Goal: Task Accomplishment & Management: Complete application form

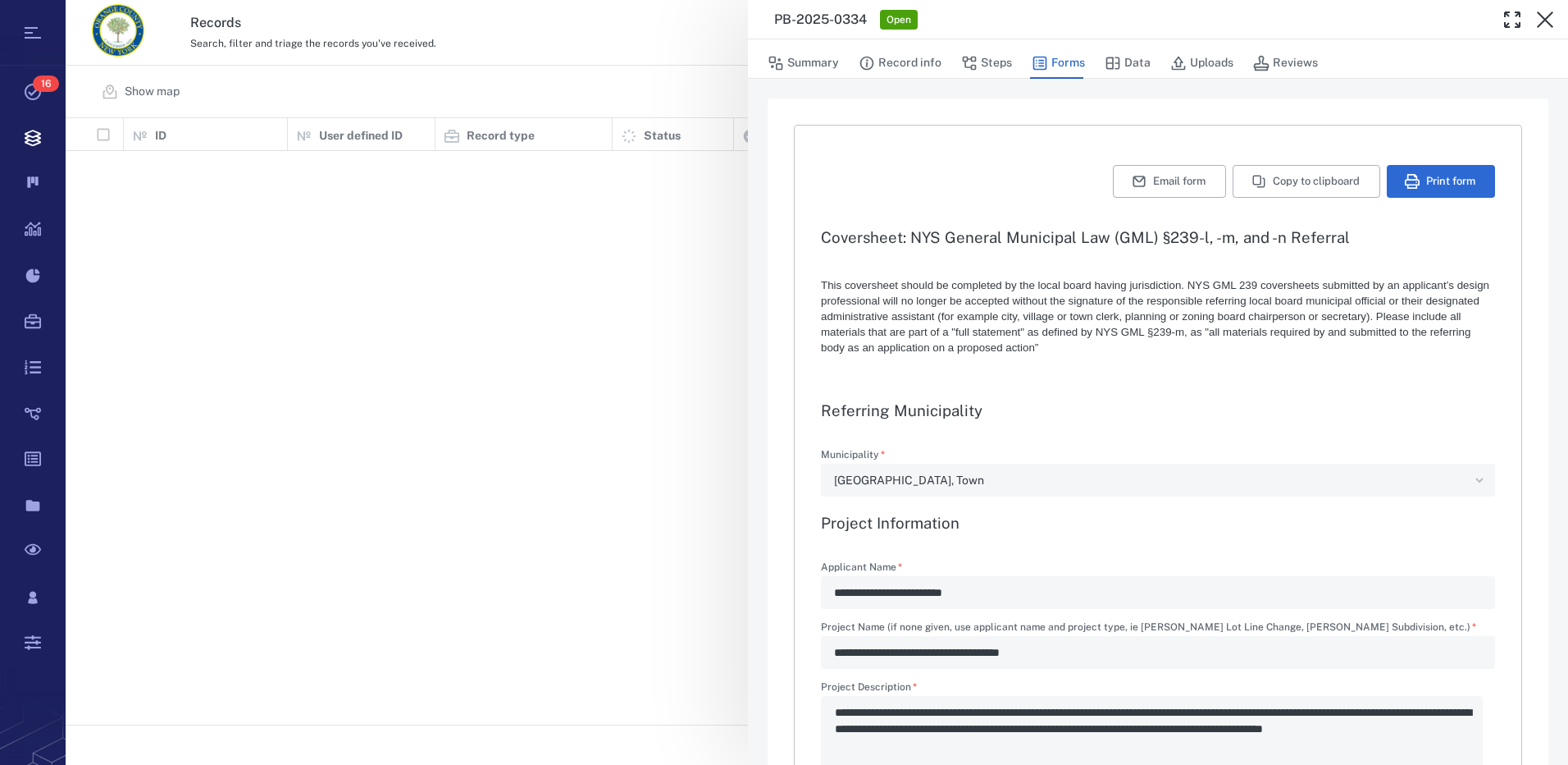
type textarea "*"
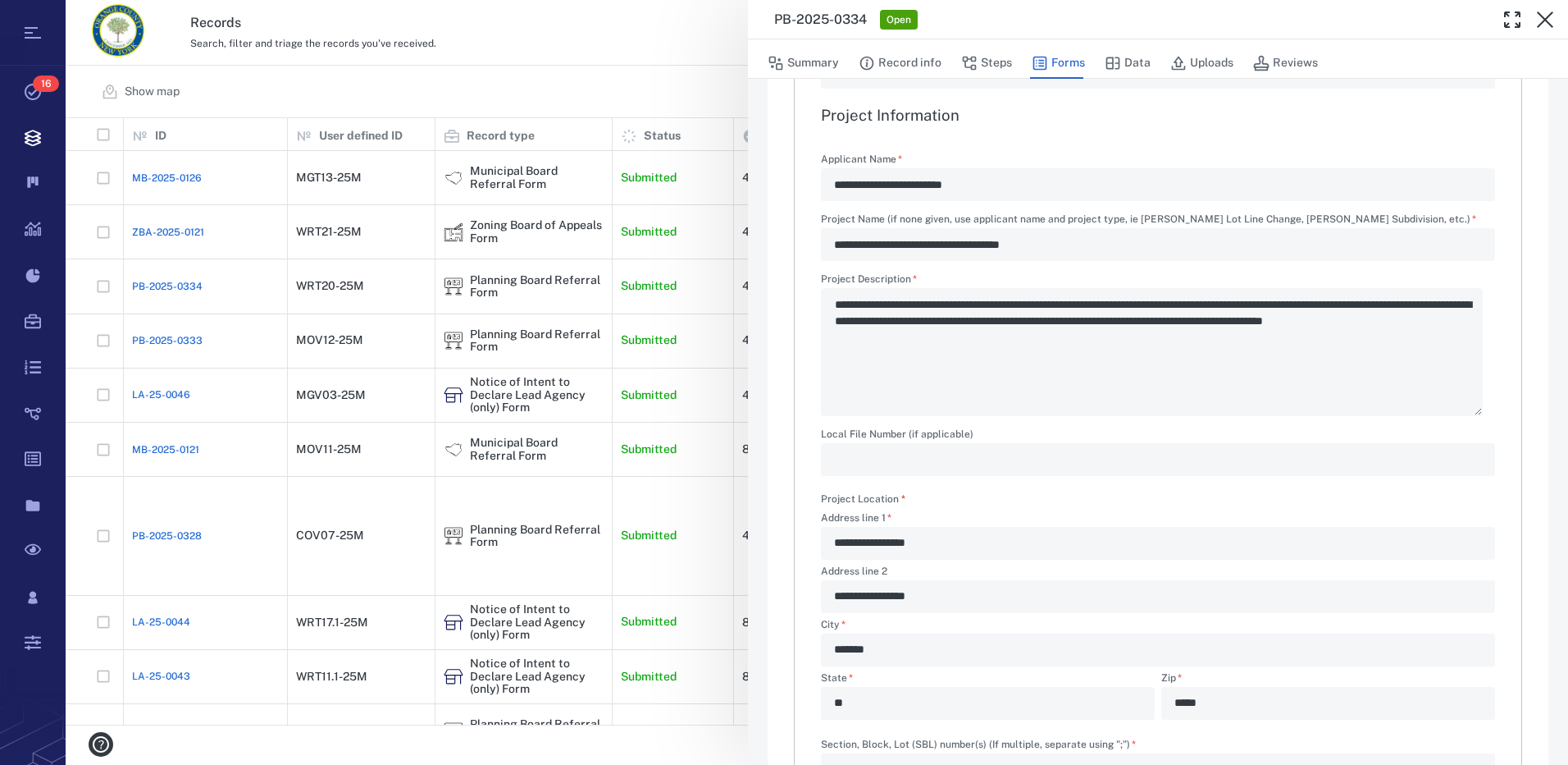
scroll to position [328, 0]
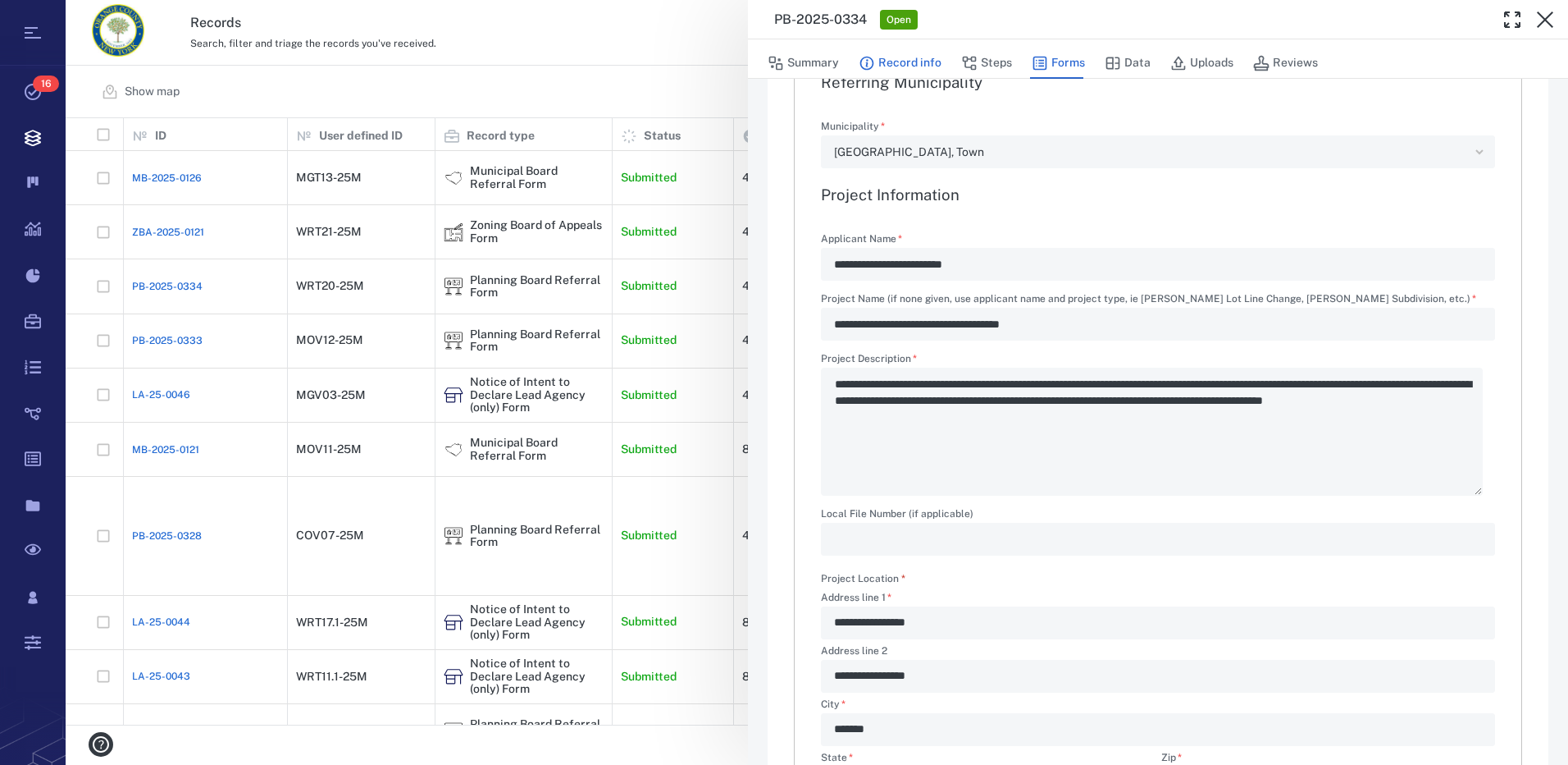
click at [930, 58] on button "Record info" at bounding box center [900, 63] width 83 height 31
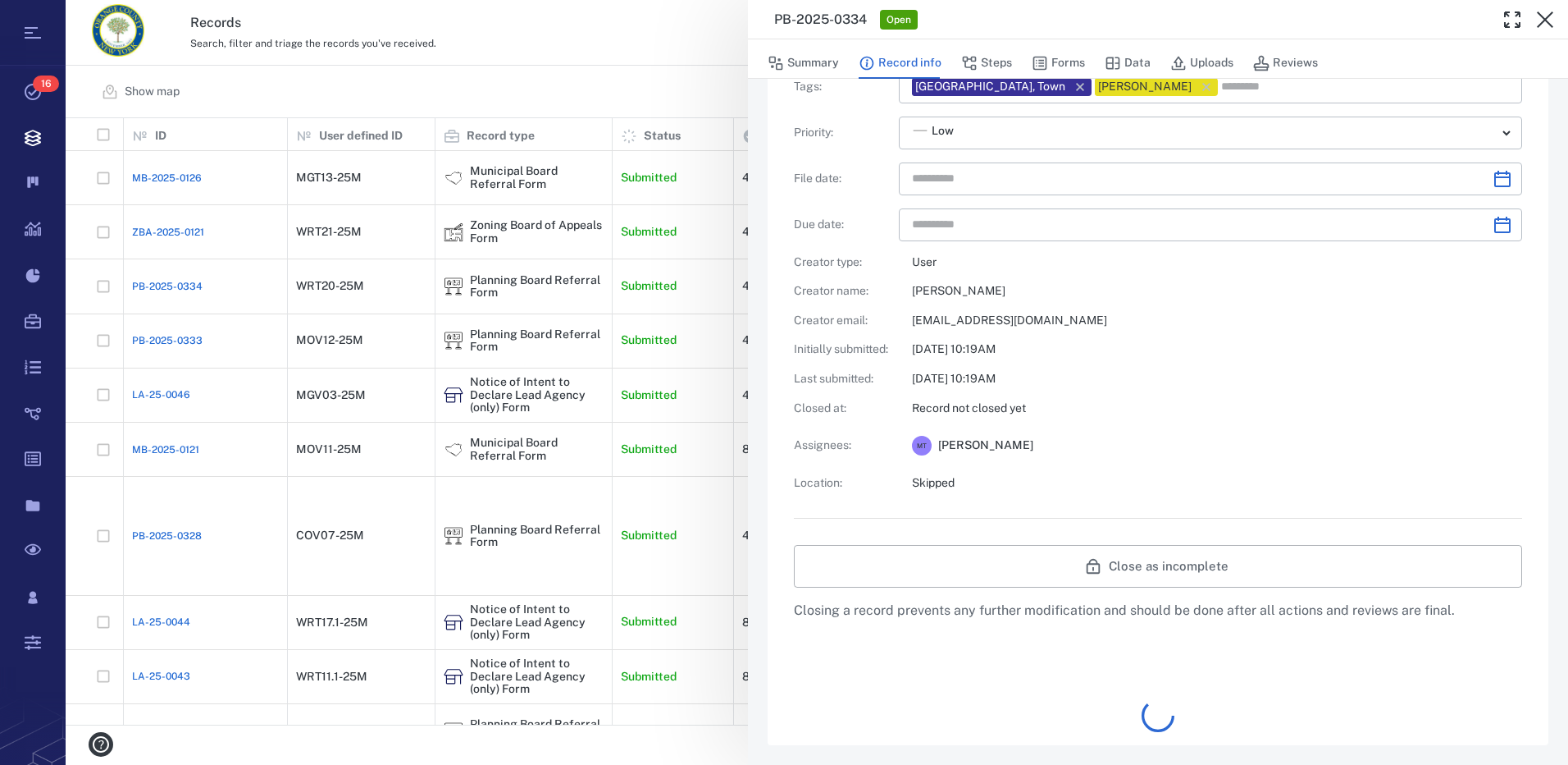
type input "**********"
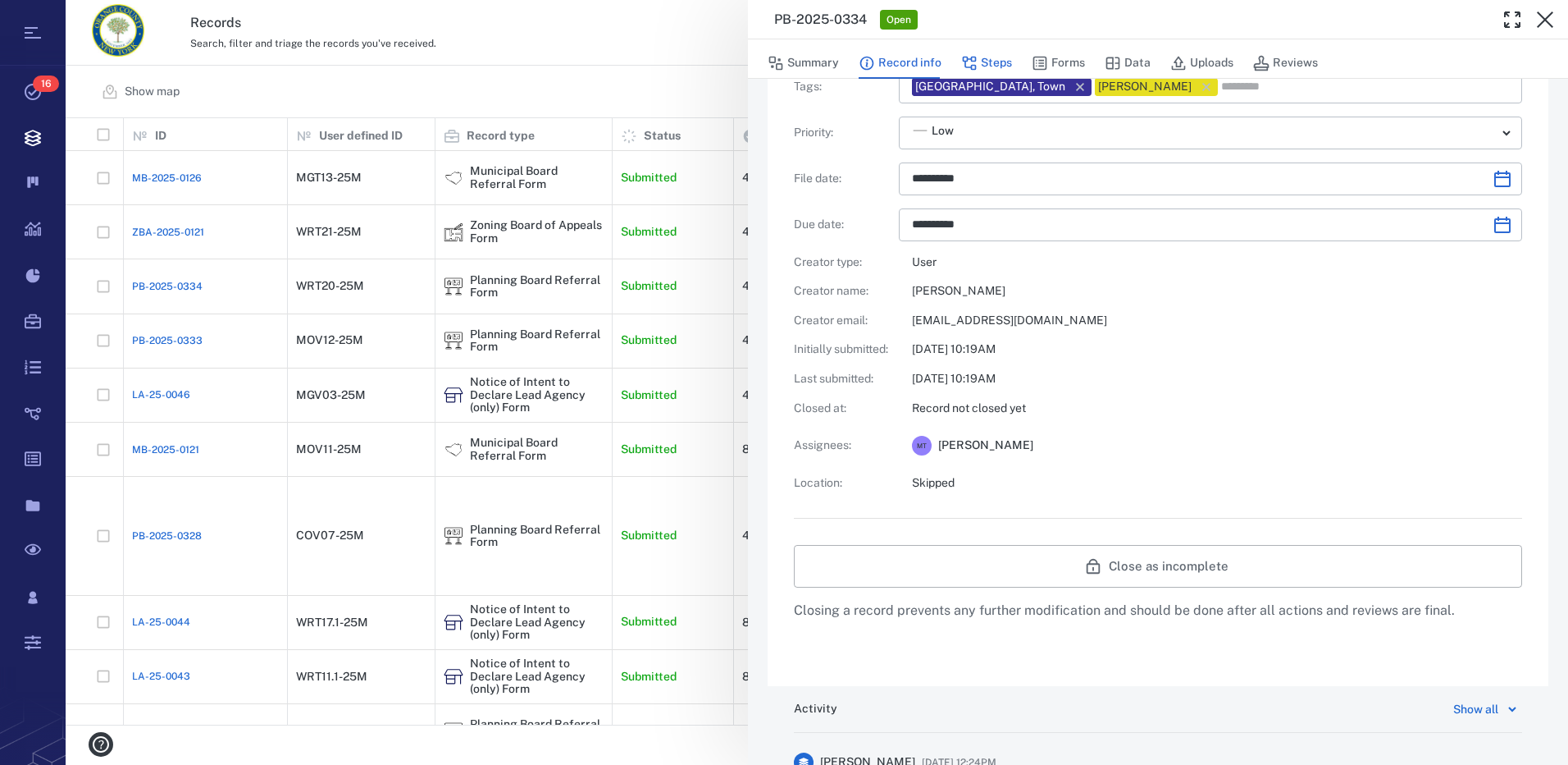
click at [994, 58] on button "Steps" at bounding box center [986, 63] width 51 height 31
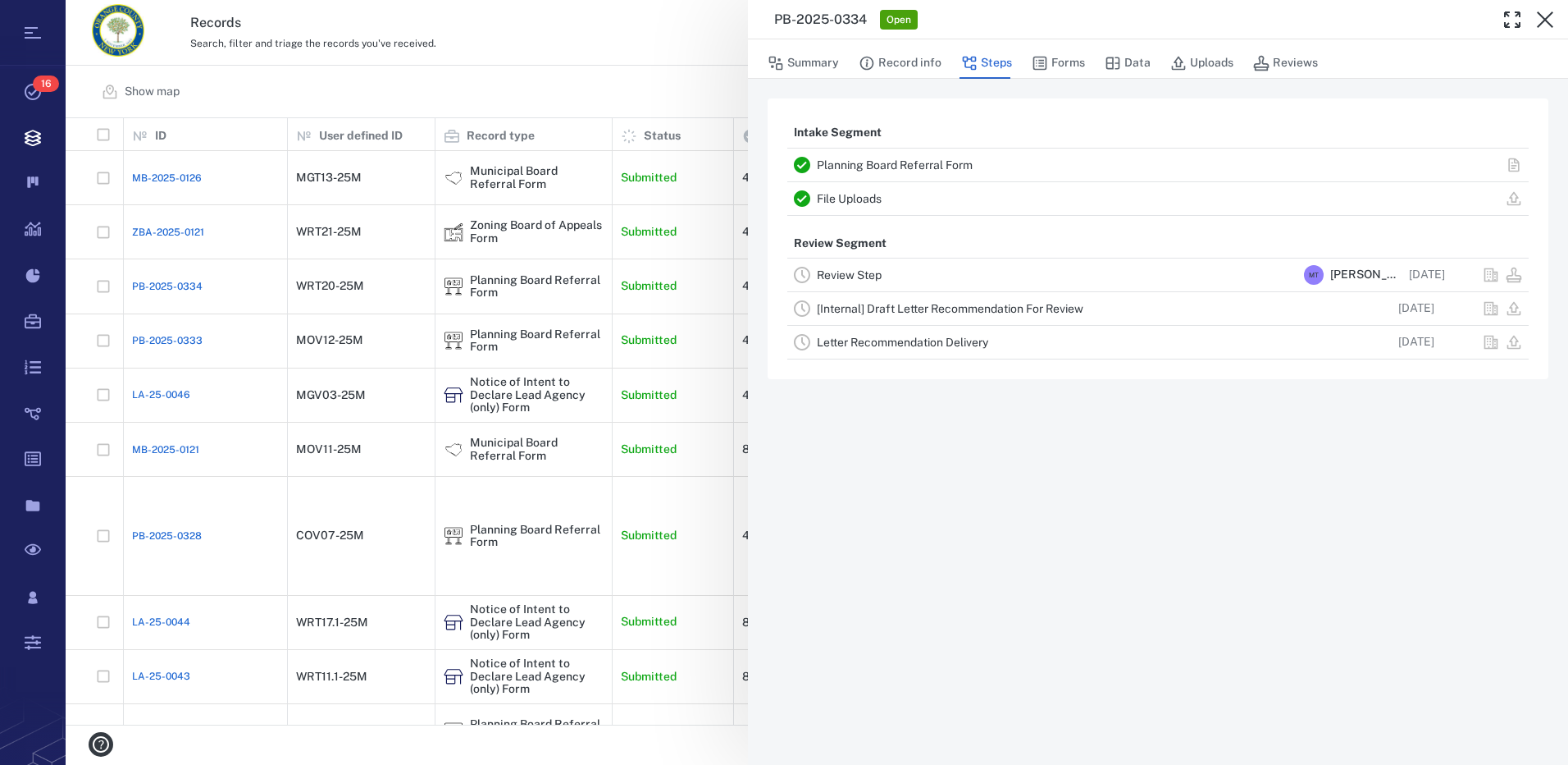
click at [861, 276] on link "Review Step" at bounding box center [849, 275] width 65 height 13
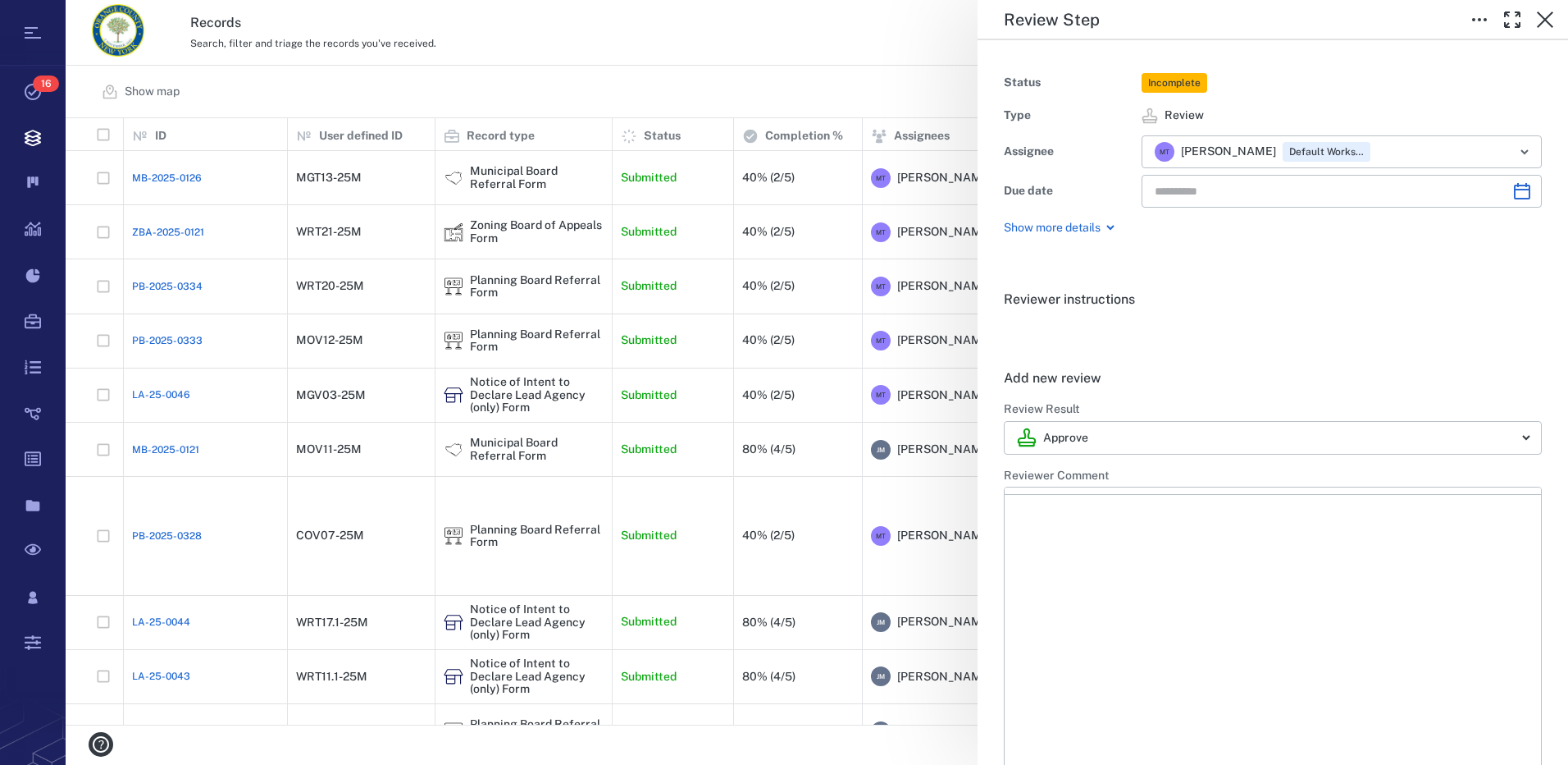
type input "**********"
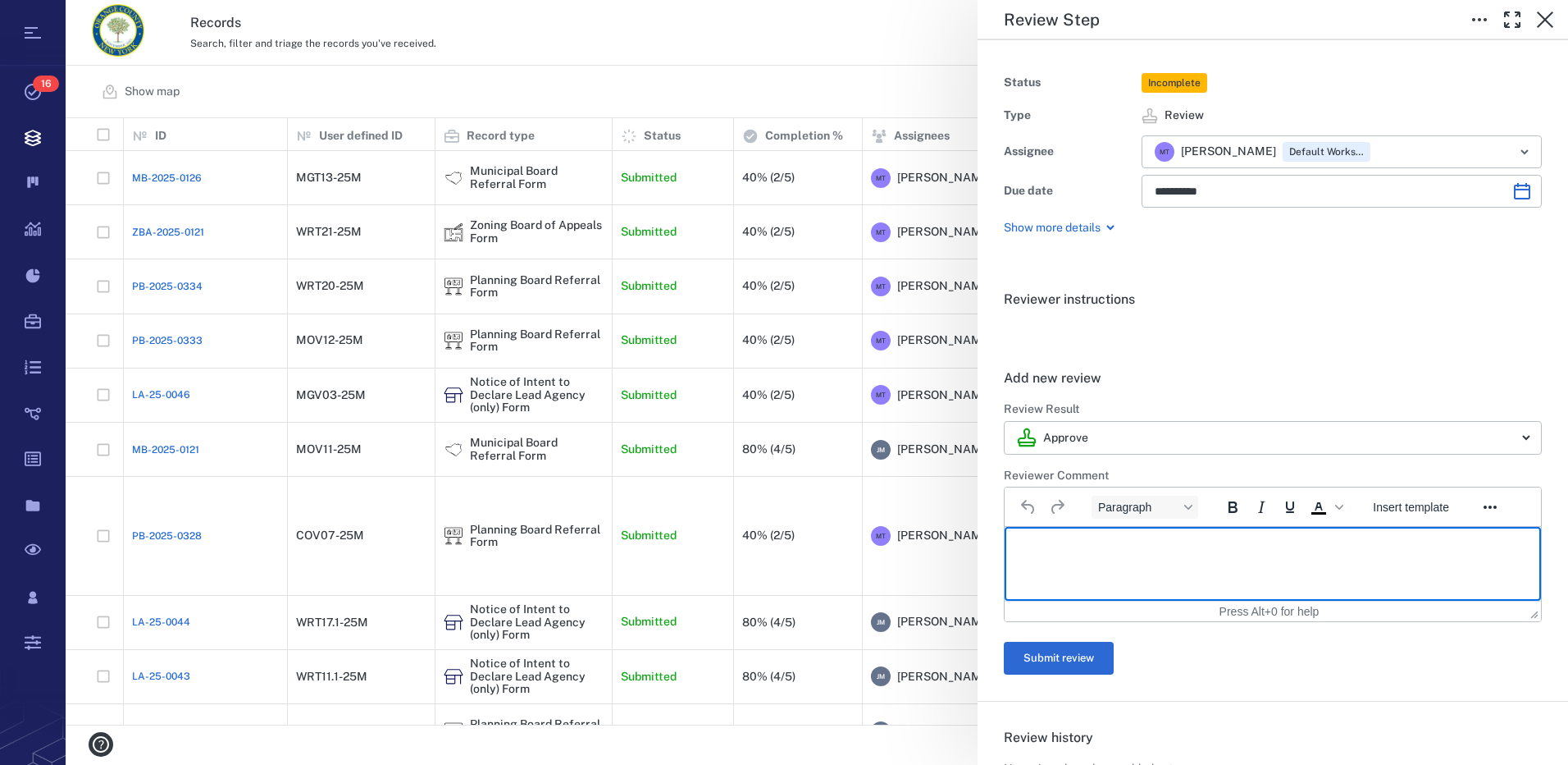
click at [1130, 544] on p "Rich Text Area. Press ALT-0 for help." at bounding box center [1272, 547] width 508 height 15
click at [1085, 665] on button "Submit review" at bounding box center [1059, 657] width 110 height 33
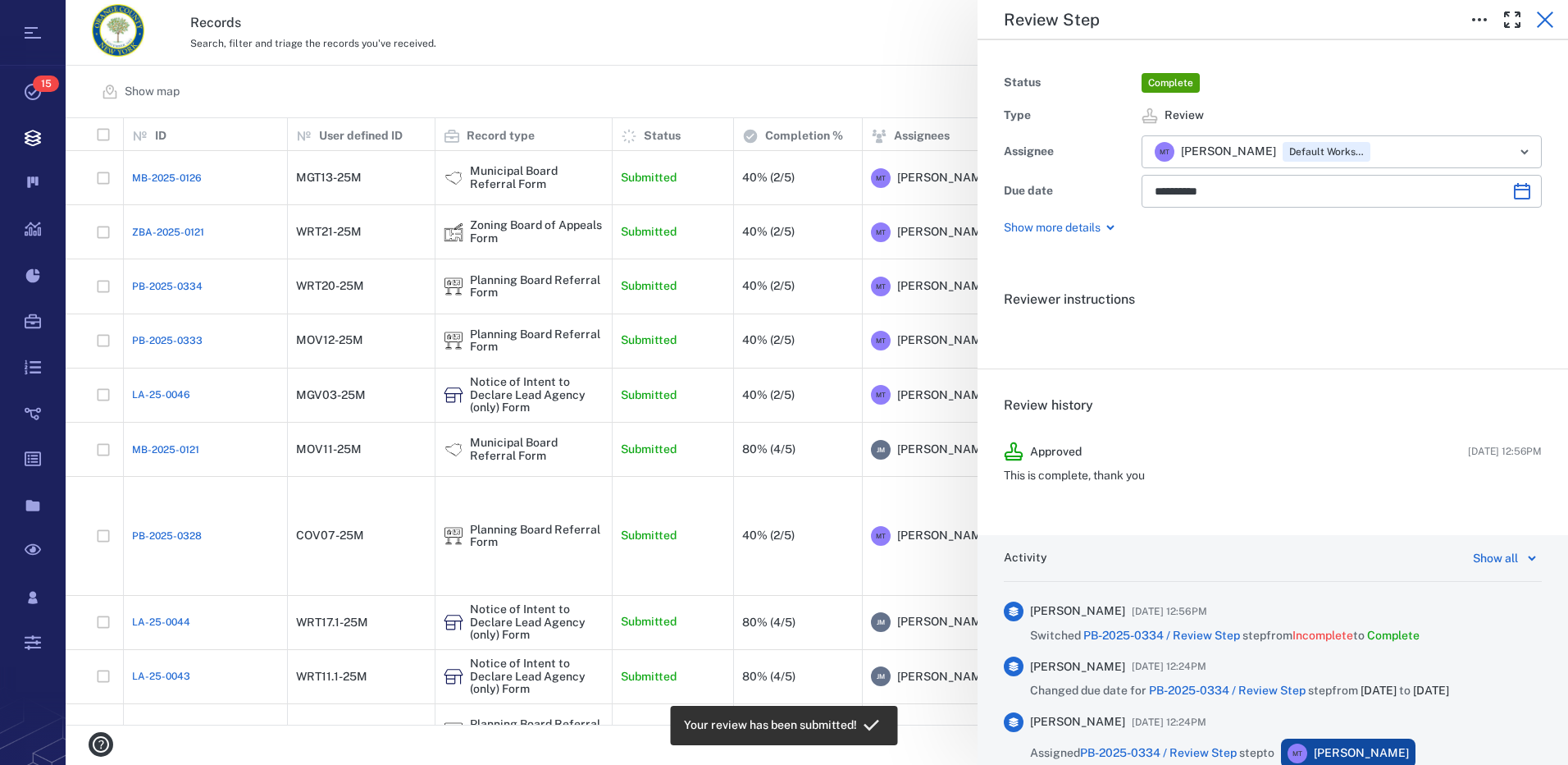
click at [1544, 20] on icon "button" at bounding box center [1545, 20] width 20 height 20
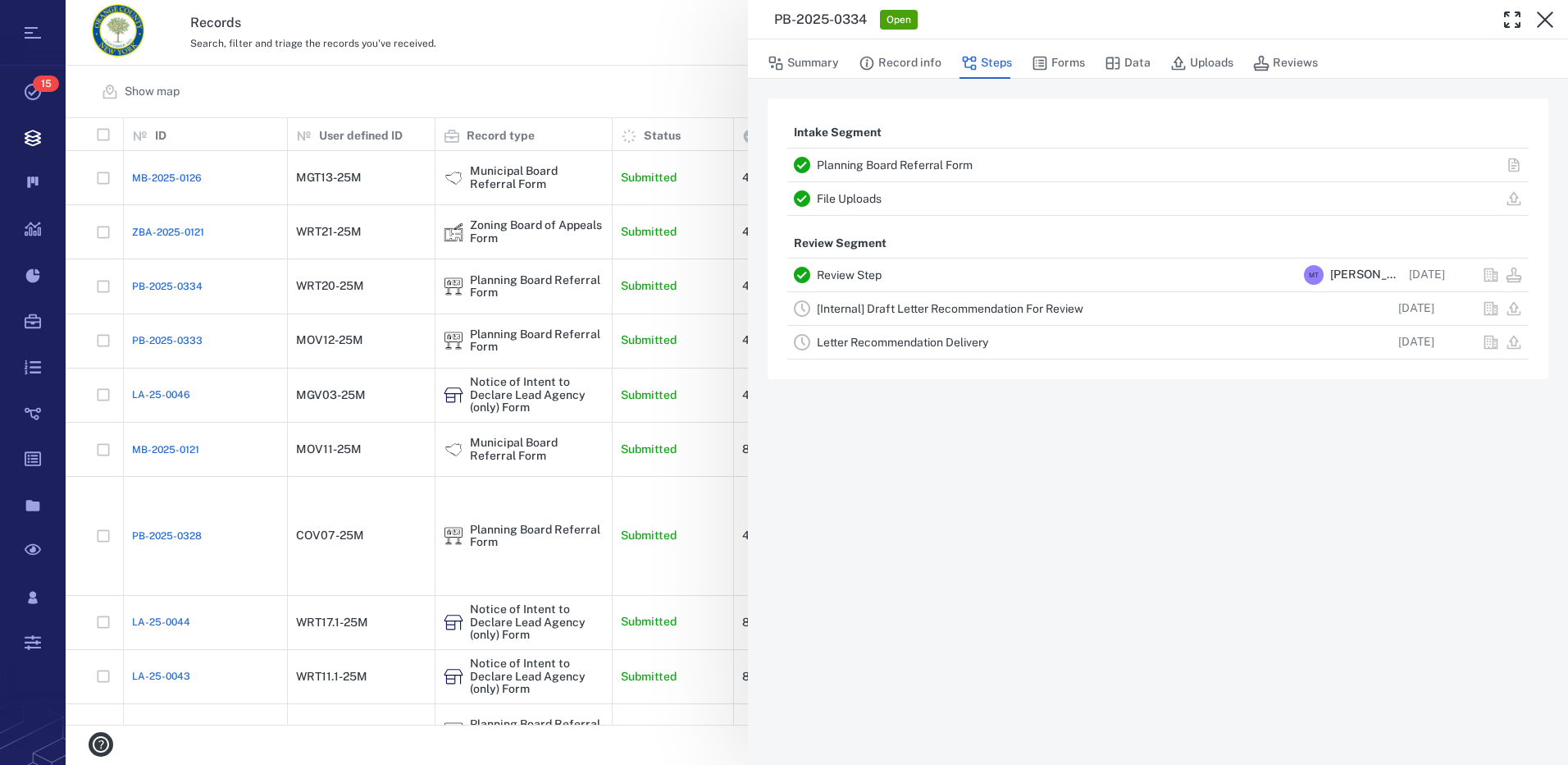
click at [959, 311] on link "[Internal] Draft Letter Recommendation For Review" at bounding box center [949, 309] width 266 height 13
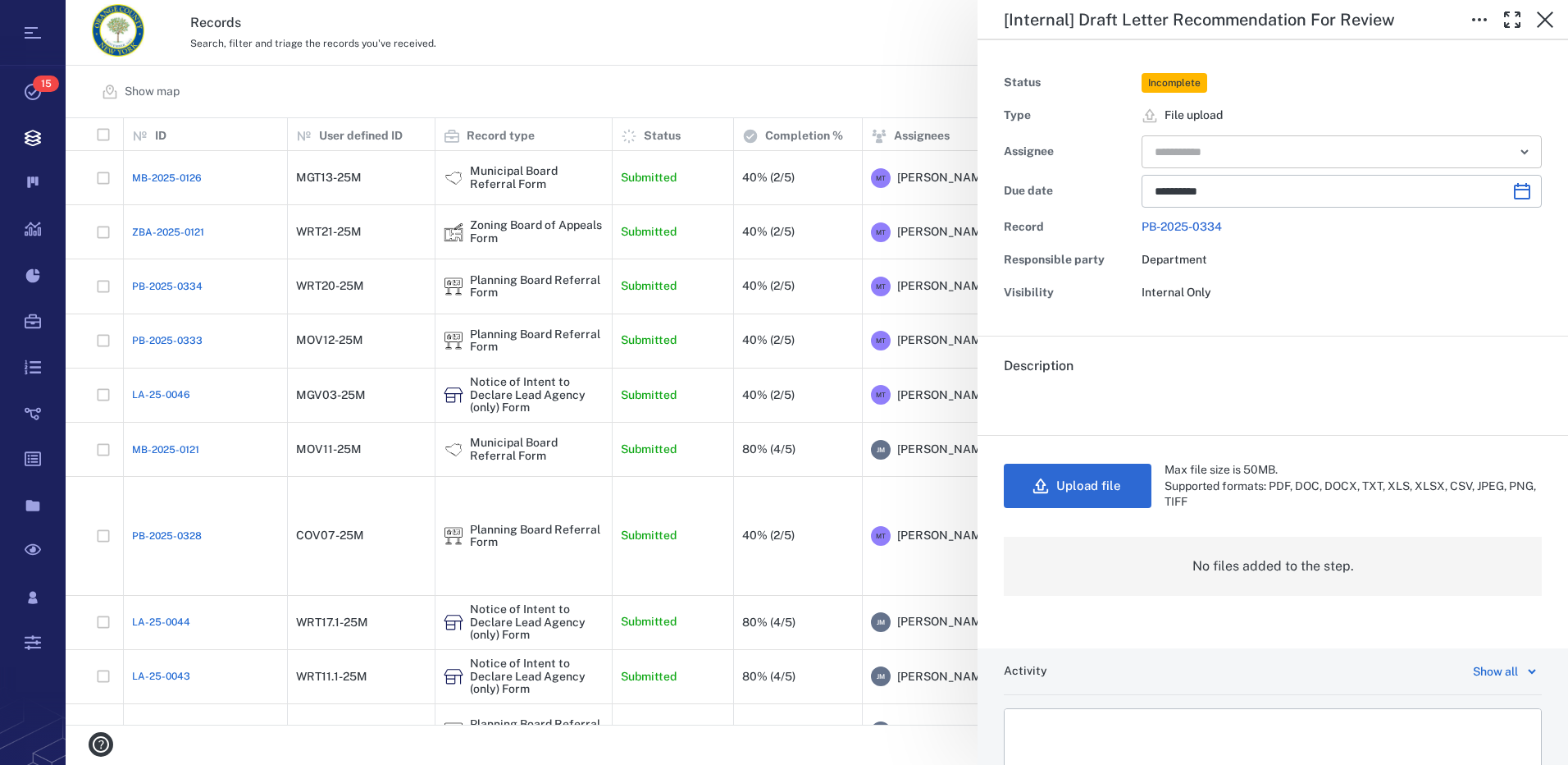
click at [1515, 157] on icon "Open" at bounding box center [1525, 152] width 20 height 20
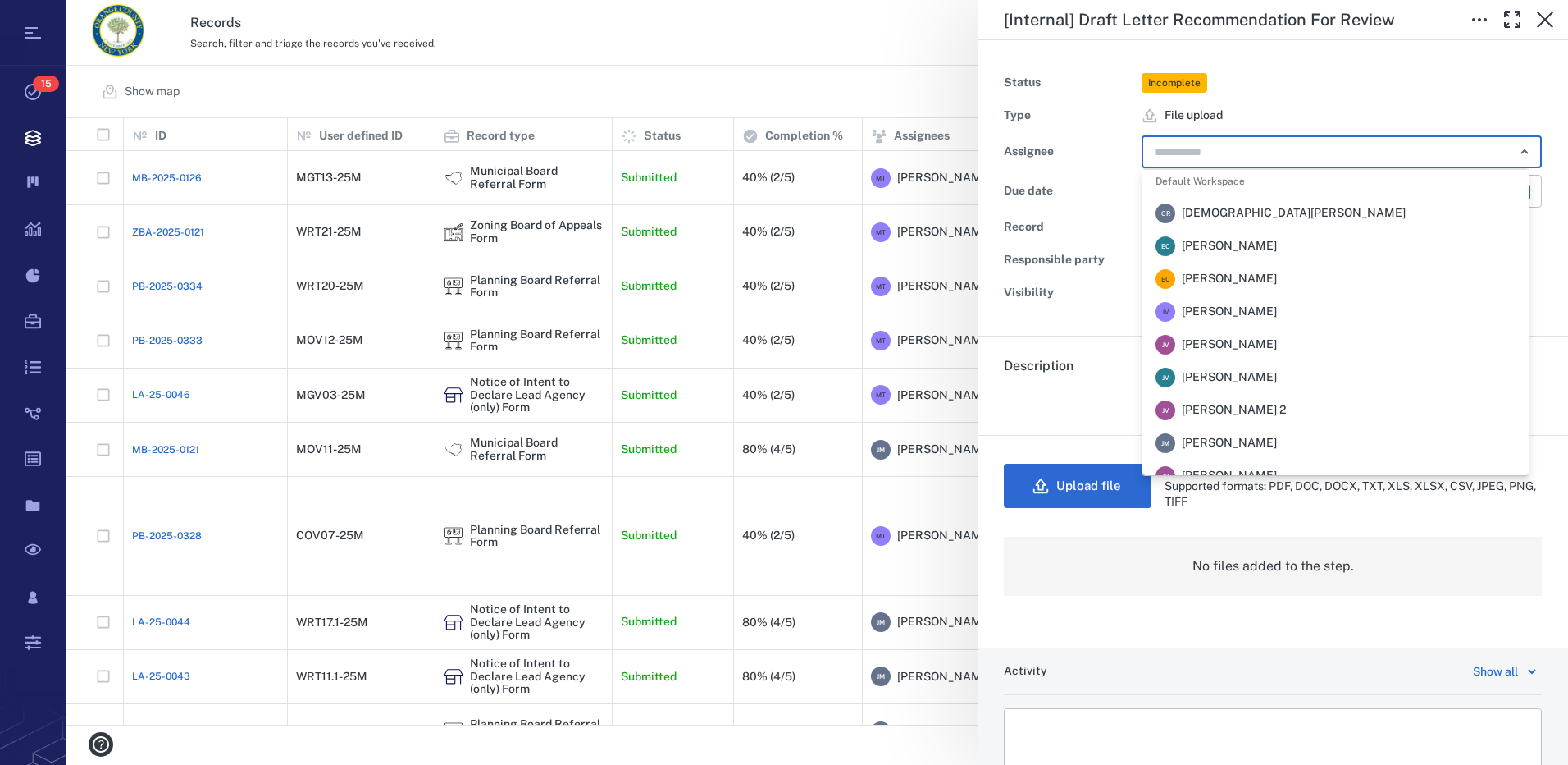
scroll to position [246, 0]
click at [1235, 286] on span "[PERSON_NAME]" at bounding box center [1230, 291] width 95 height 17
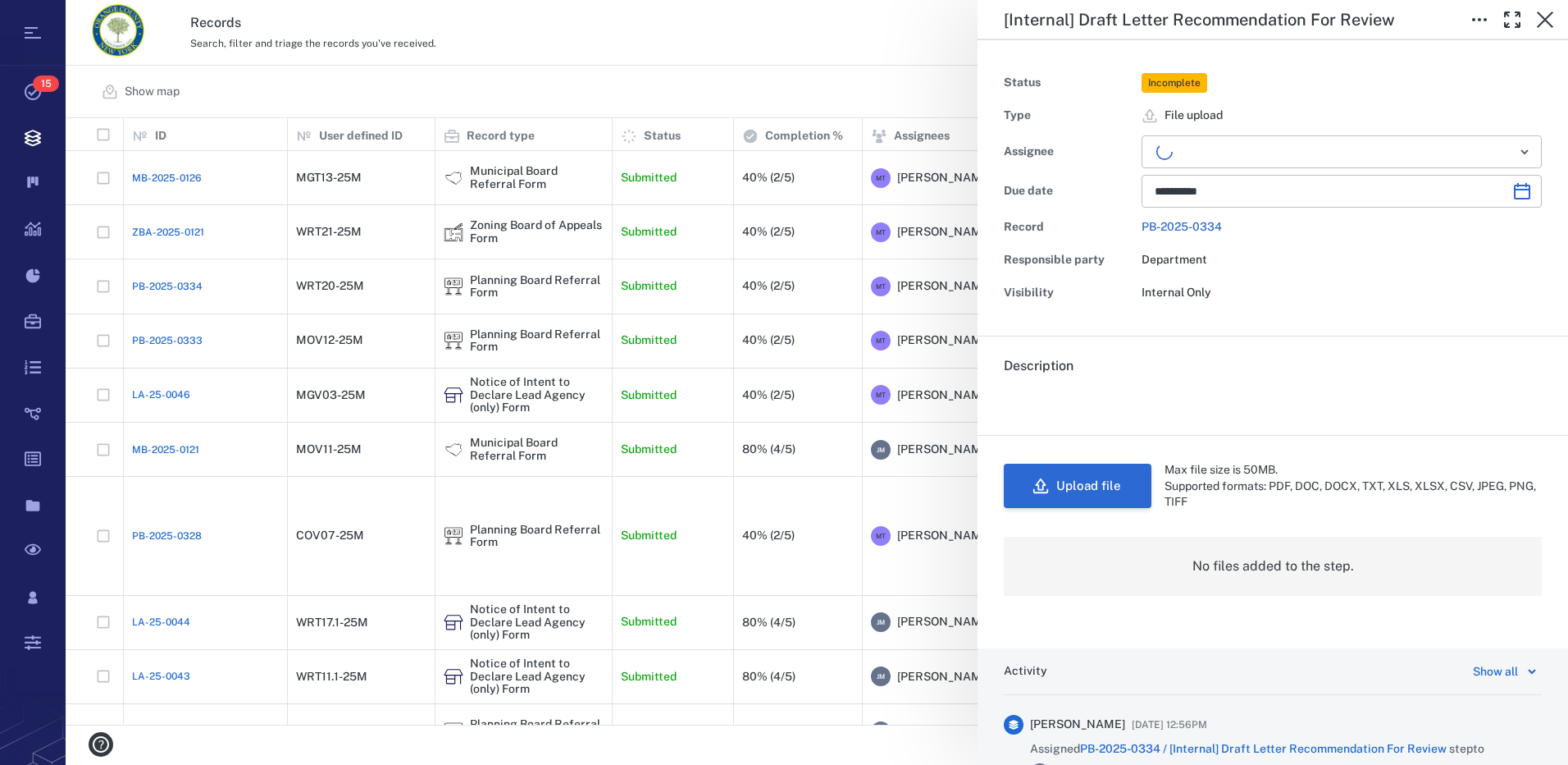
click at [1101, 498] on button "Upload file" at bounding box center [1077, 485] width 148 height 44
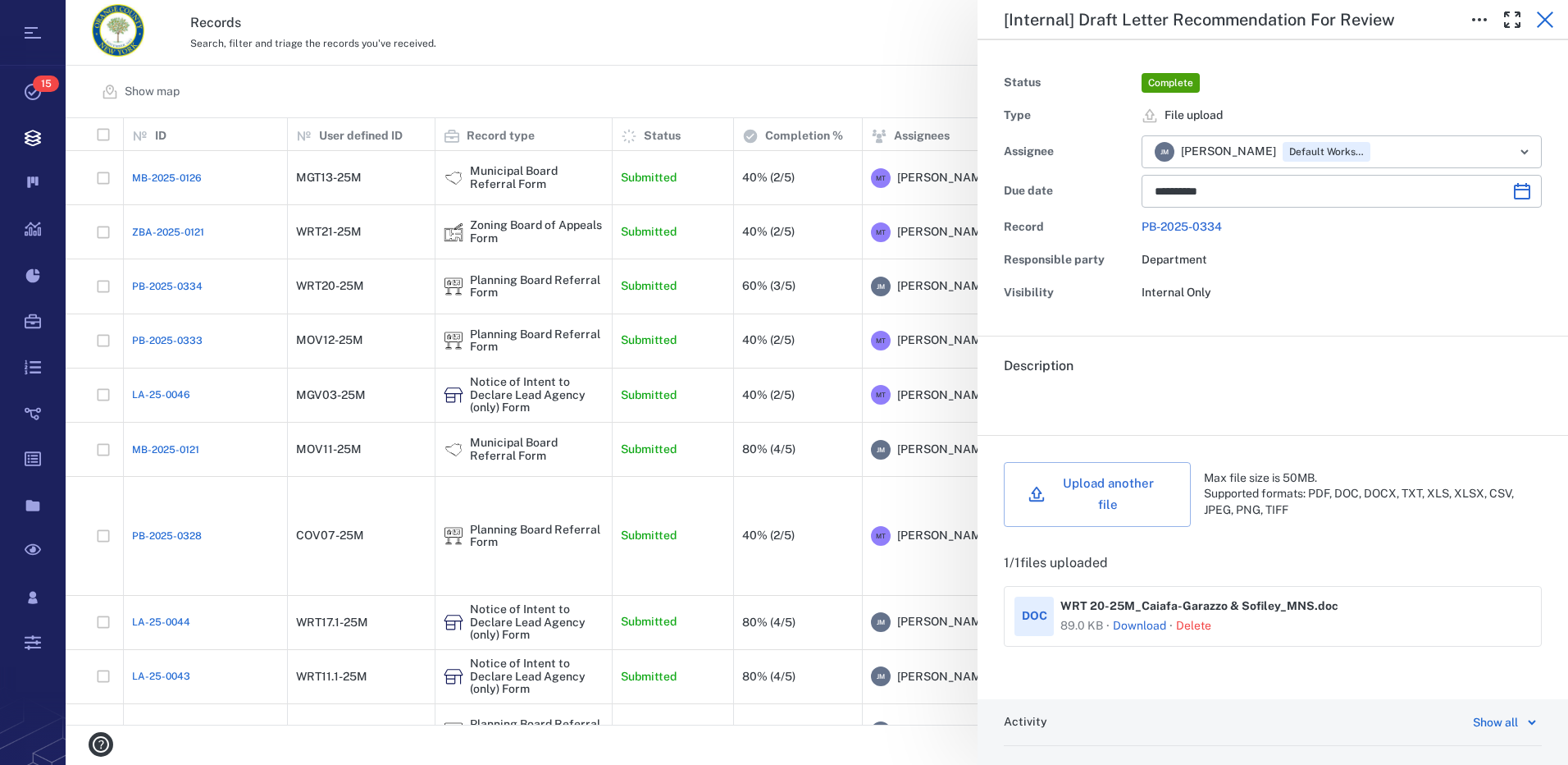
click at [1542, 20] on icon "button" at bounding box center [1545, 20] width 20 height 20
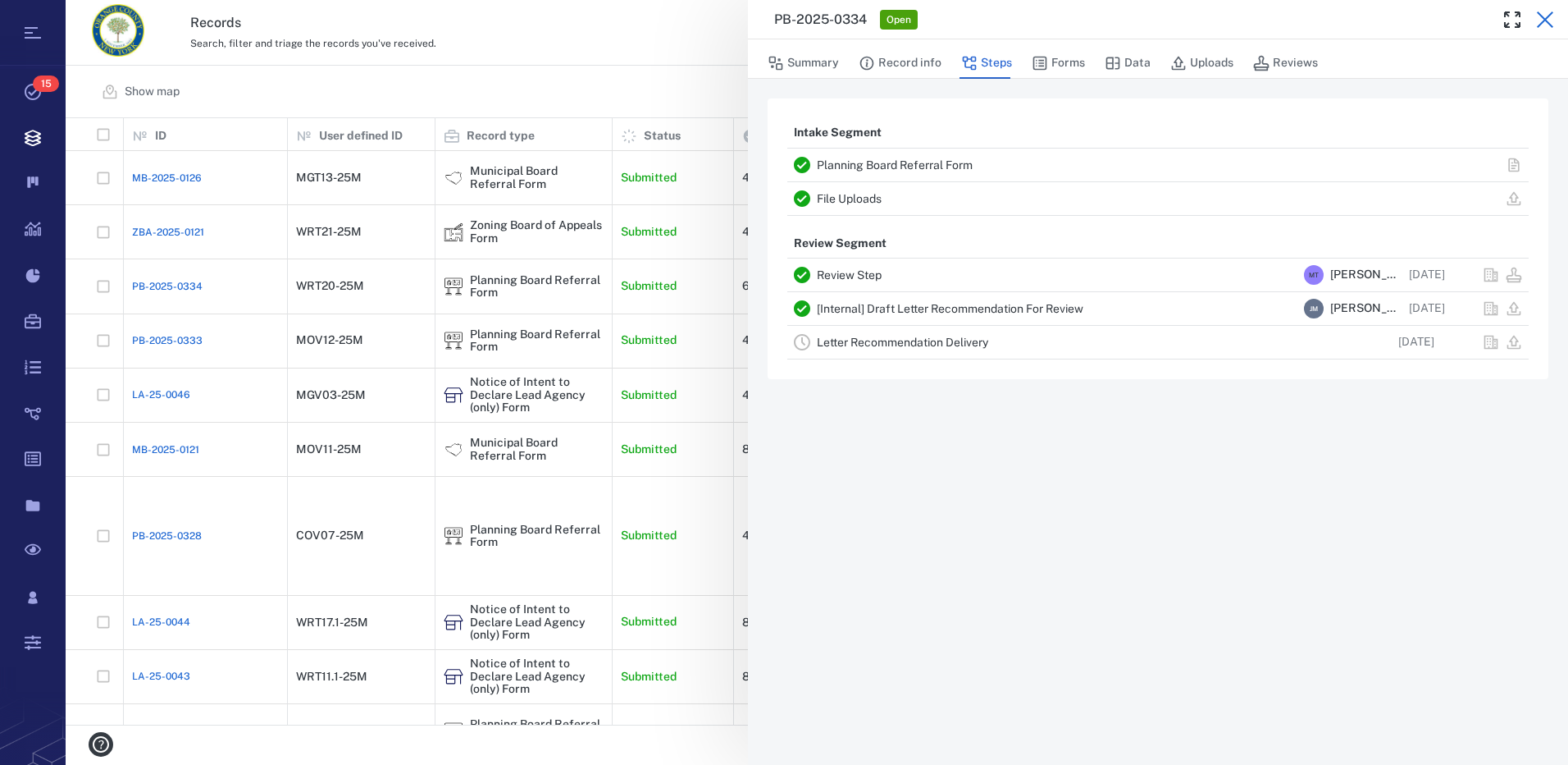
click at [1549, 20] on icon "button" at bounding box center [1545, 20] width 20 height 20
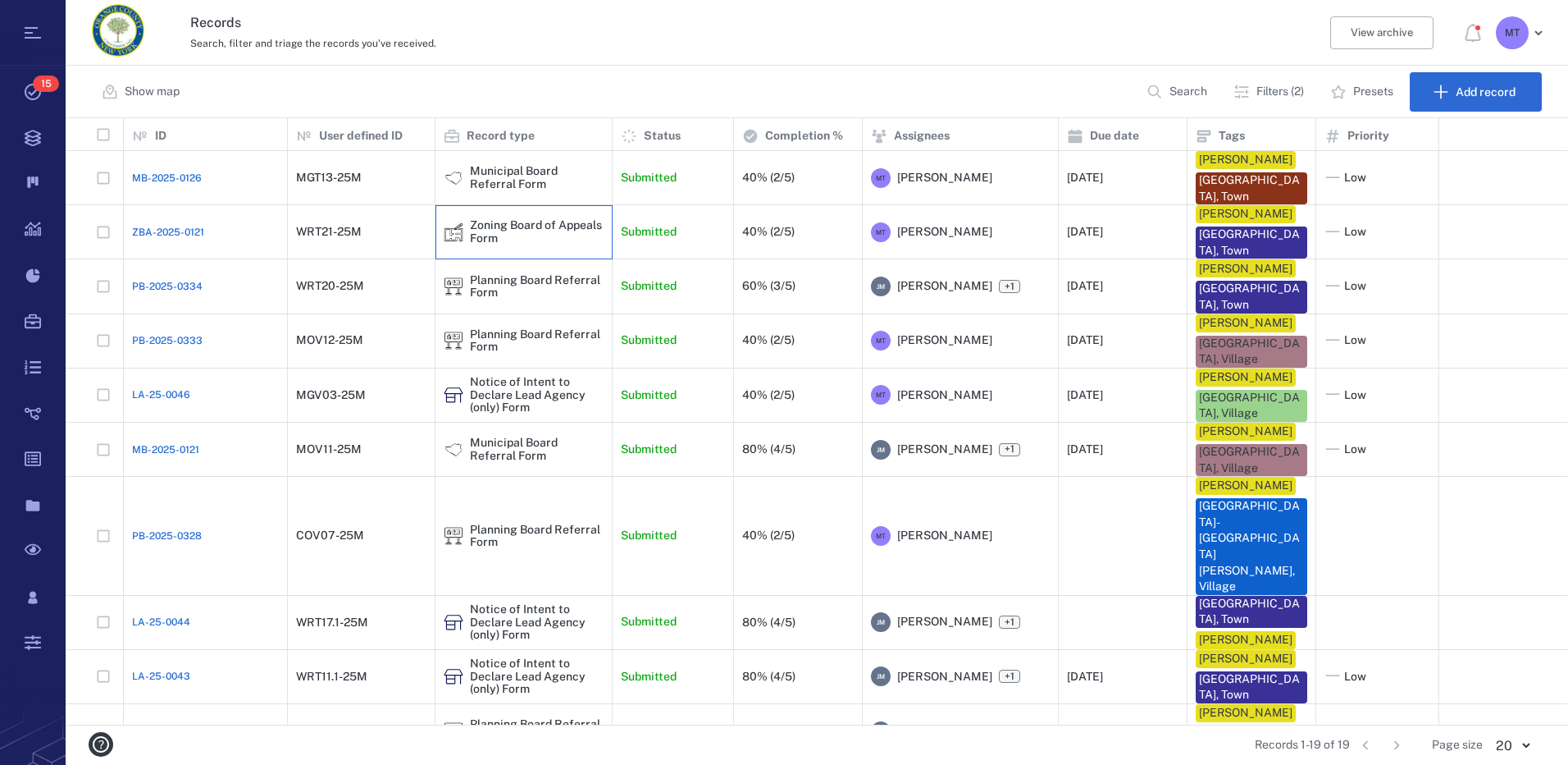
click at [462, 236] on img at bounding box center [453, 232] width 20 height 20
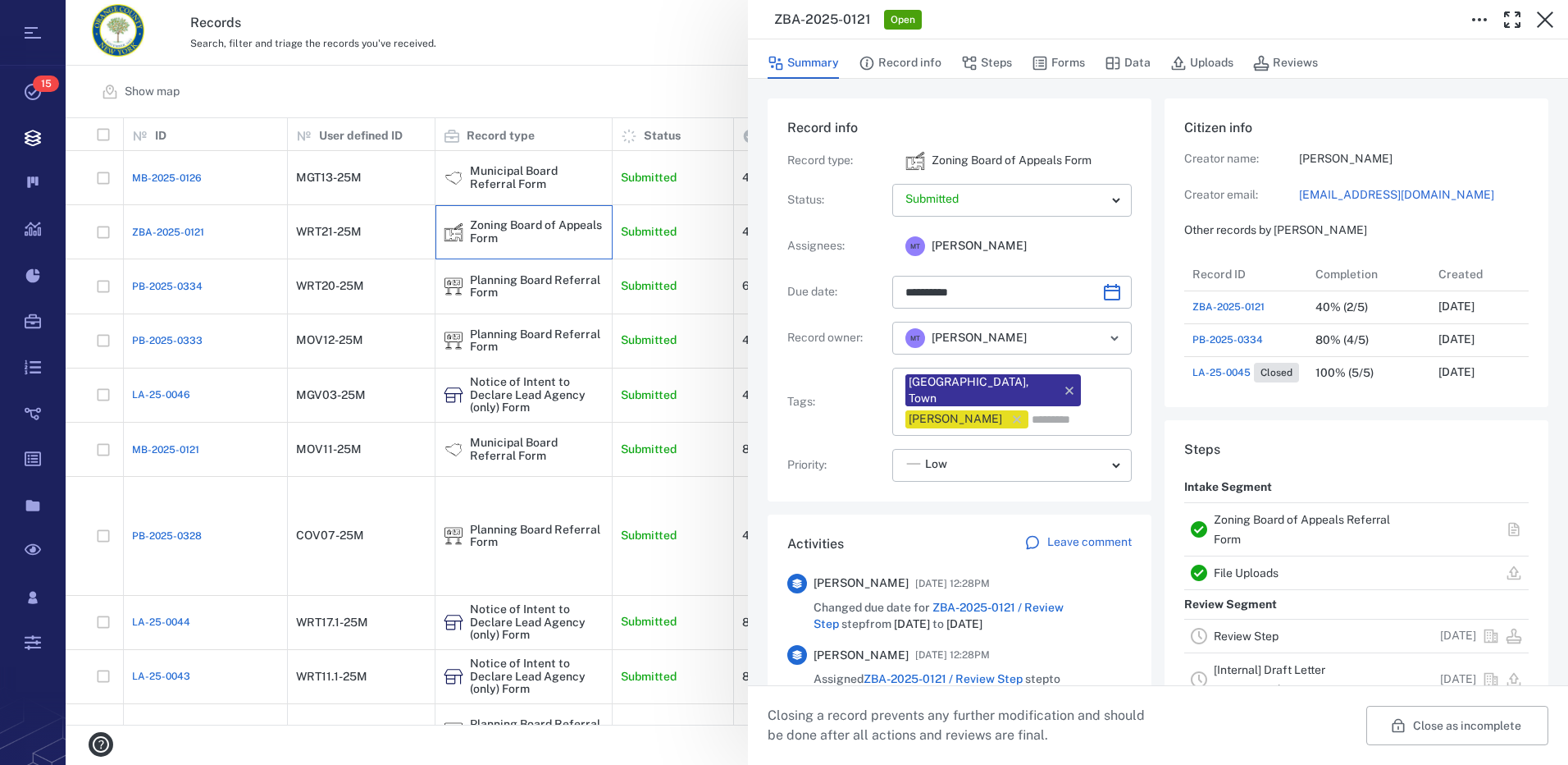
scroll to position [13, 13]
click at [1065, 64] on button "Forms" at bounding box center [1059, 63] width 53 height 31
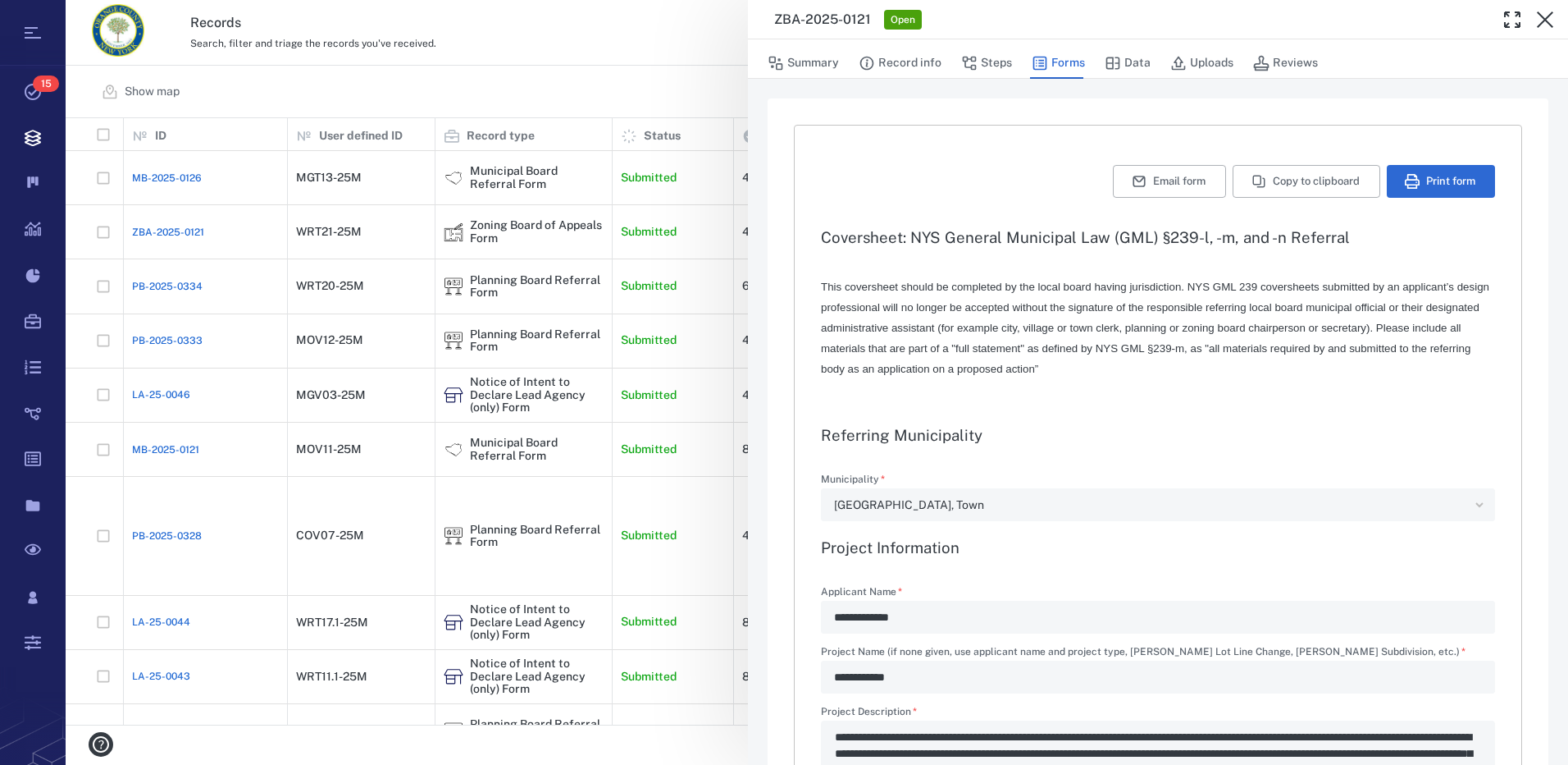
type textarea "*"
type input "**********"
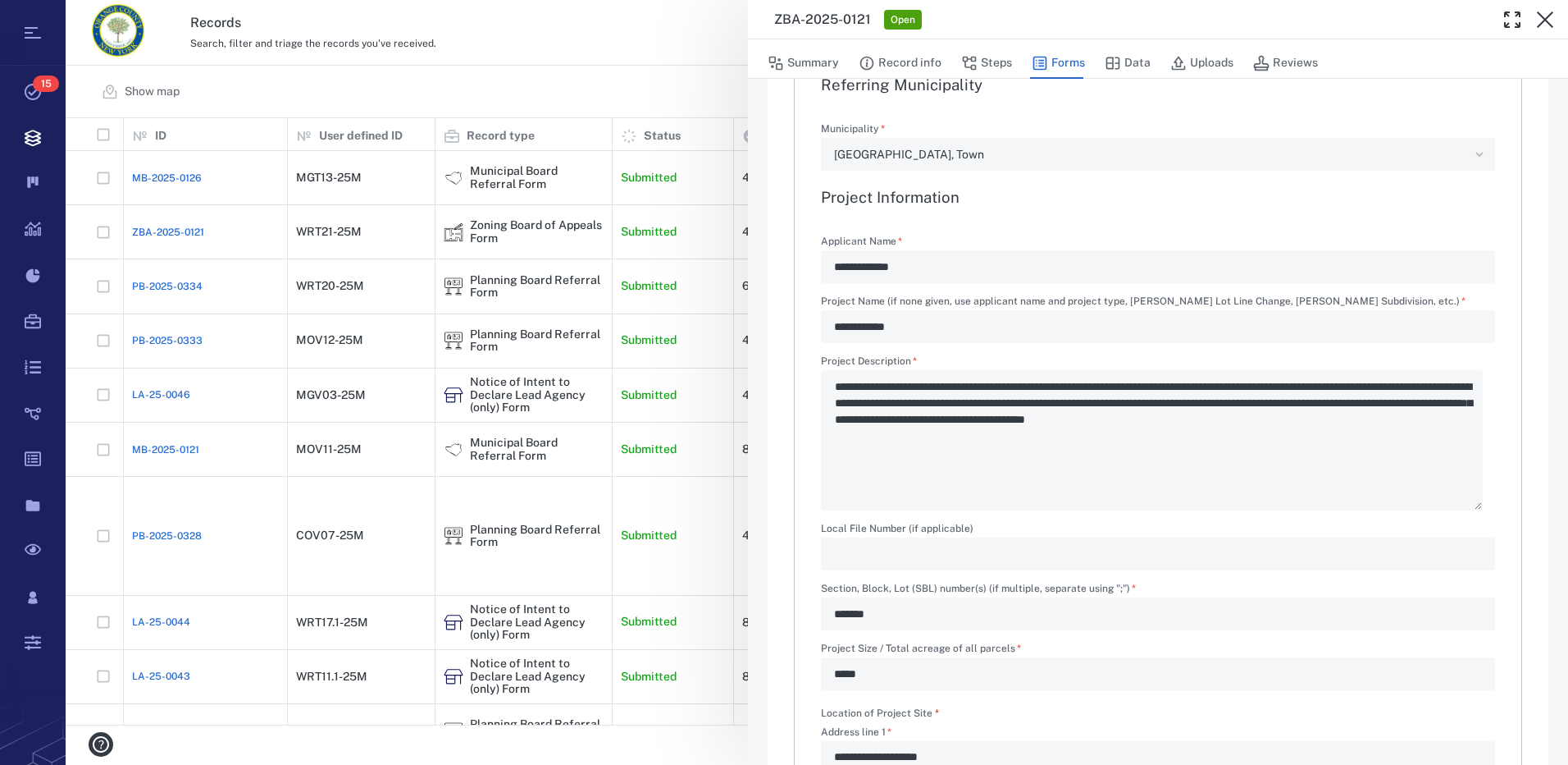
scroll to position [492, 0]
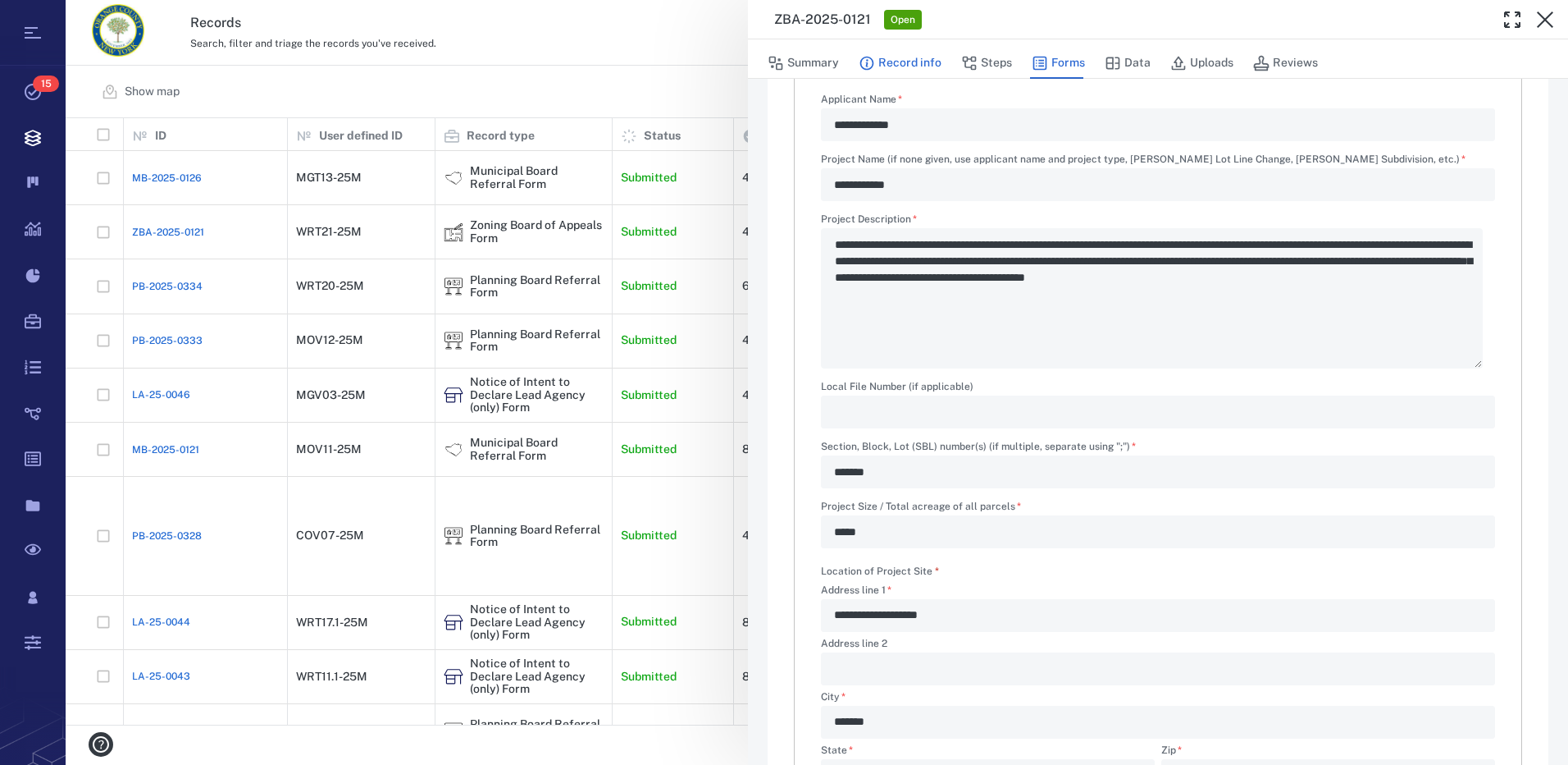
click at [917, 62] on button "Record info" at bounding box center [900, 63] width 83 height 31
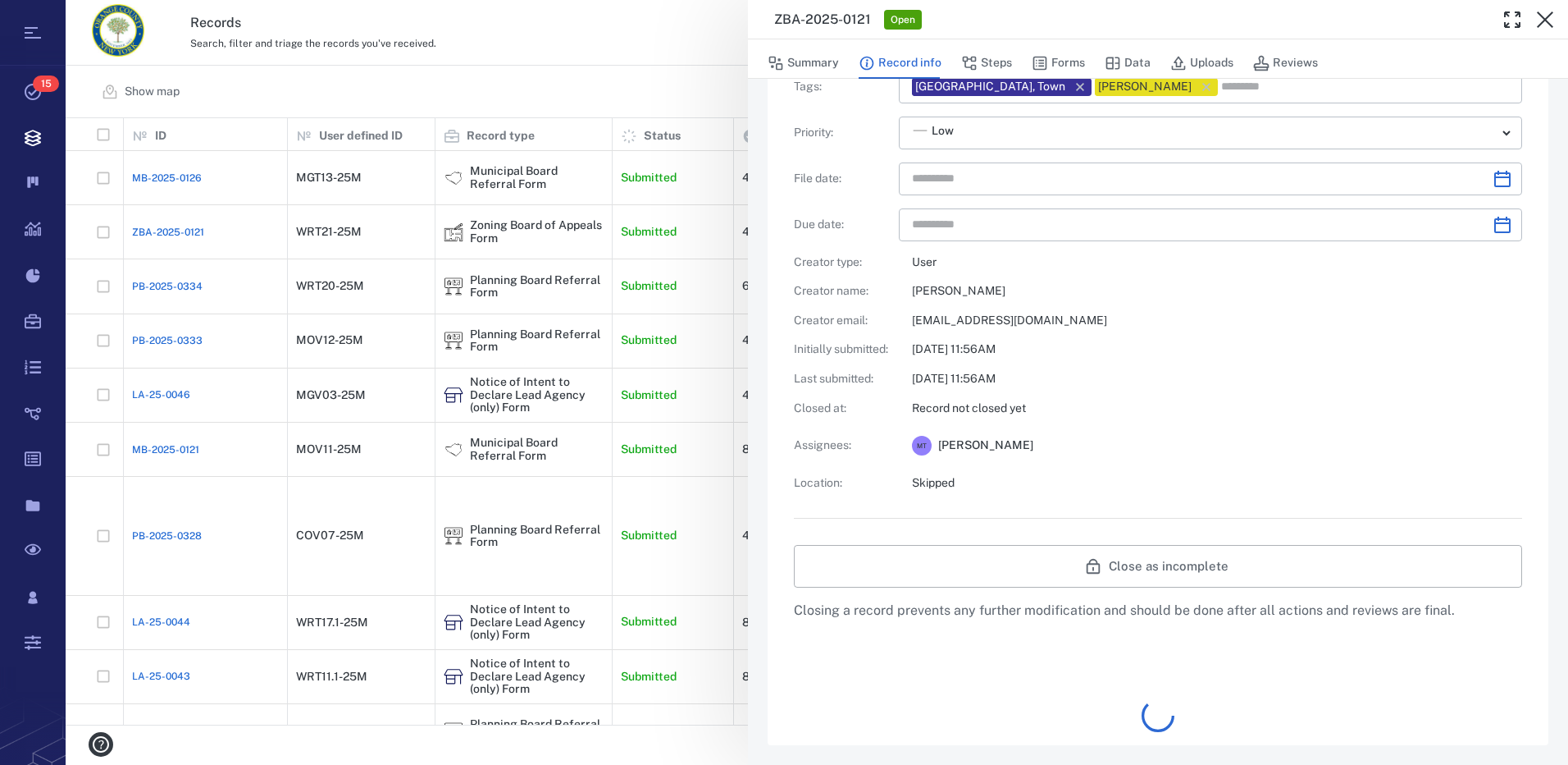
type input "**********"
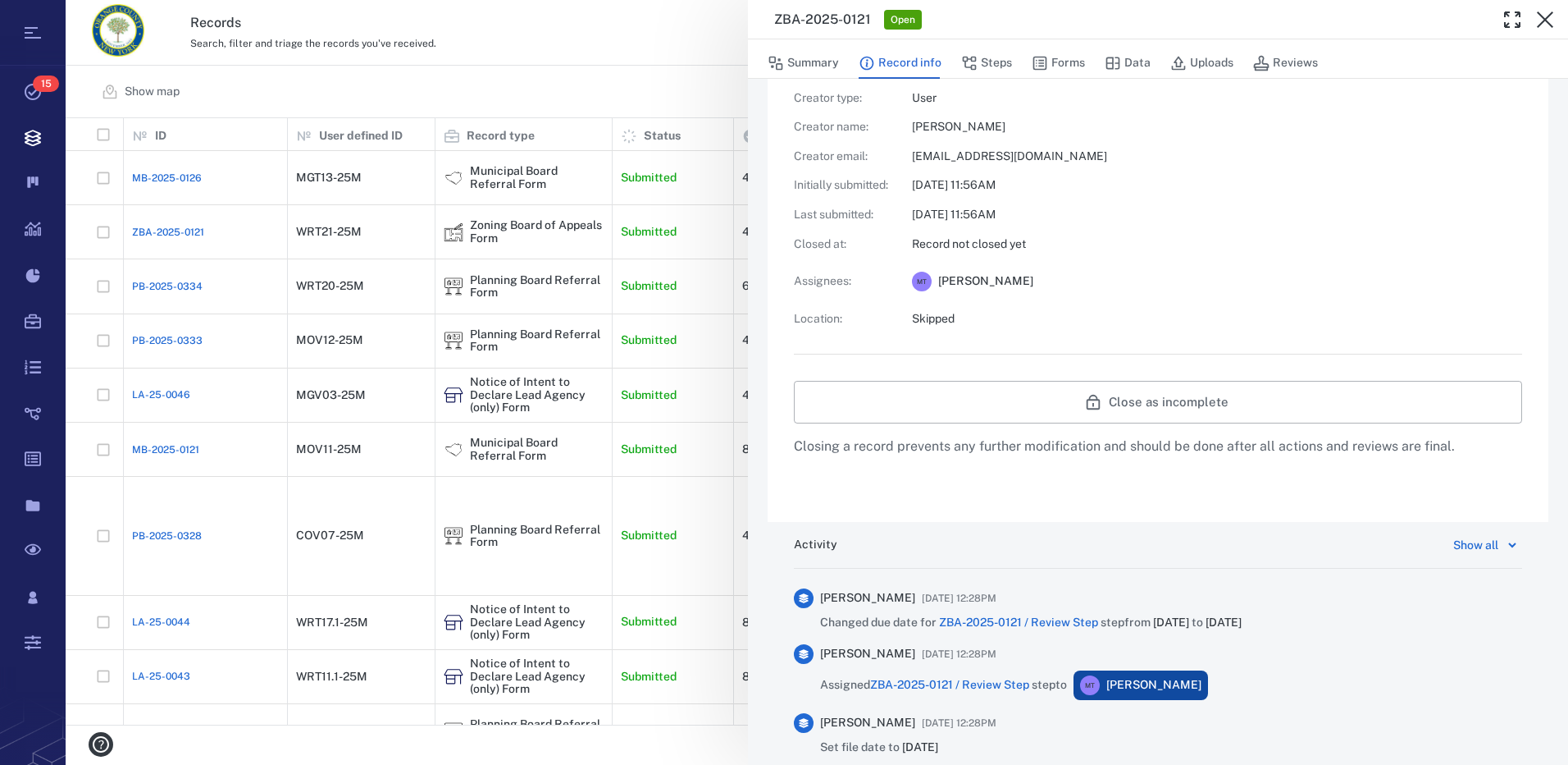
drag, startPoint x: 1050, startPoint y: 60, endPoint x: 586, endPoint y: 98, distance: 465.6
click at [1050, 60] on button "Forms" at bounding box center [1059, 63] width 53 height 31
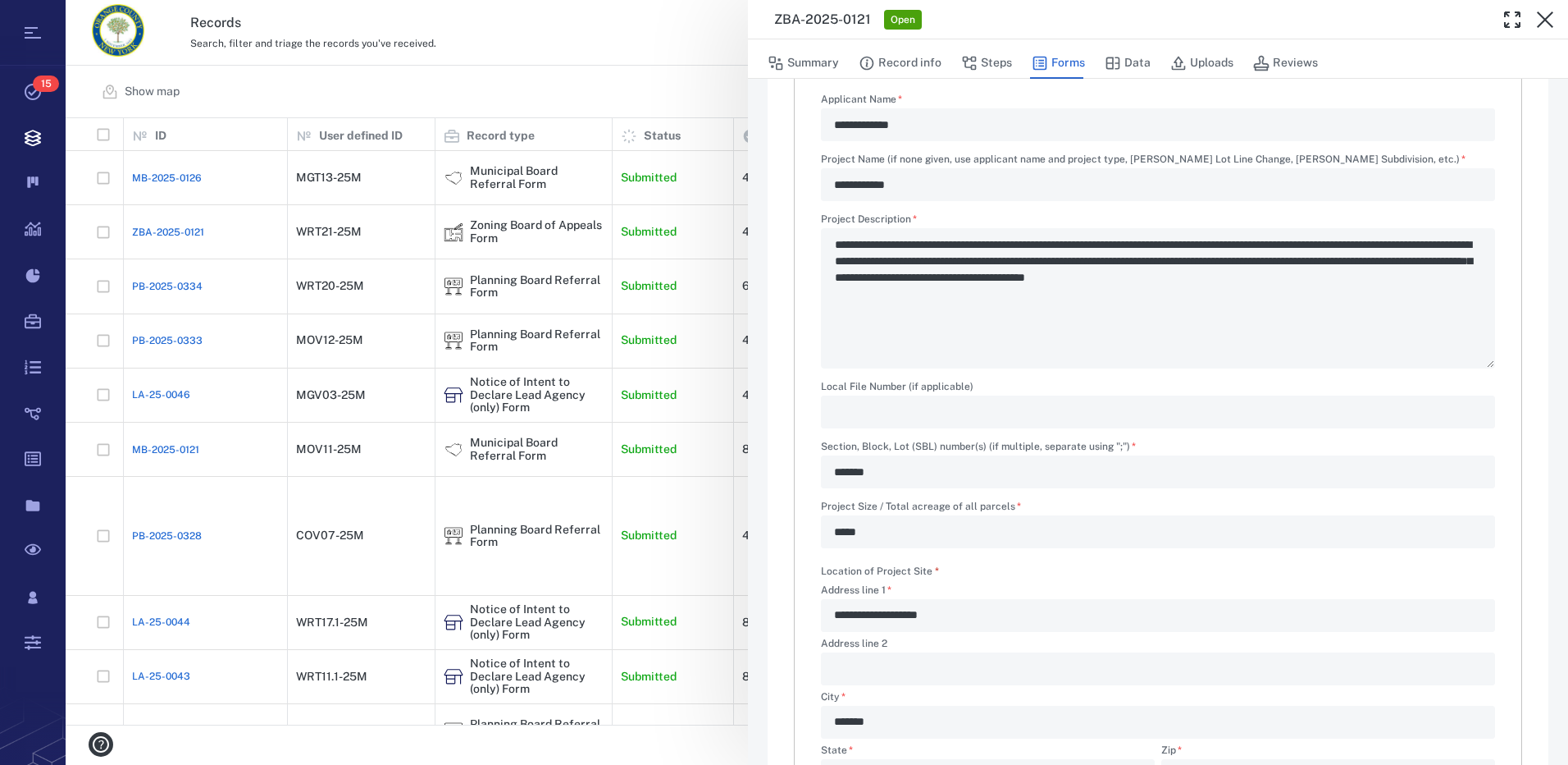
type textarea "*"
type input "**********"
type textarea "*"
click at [1000, 68] on button "Steps" at bounding box center [986, 63] width 51 height 31
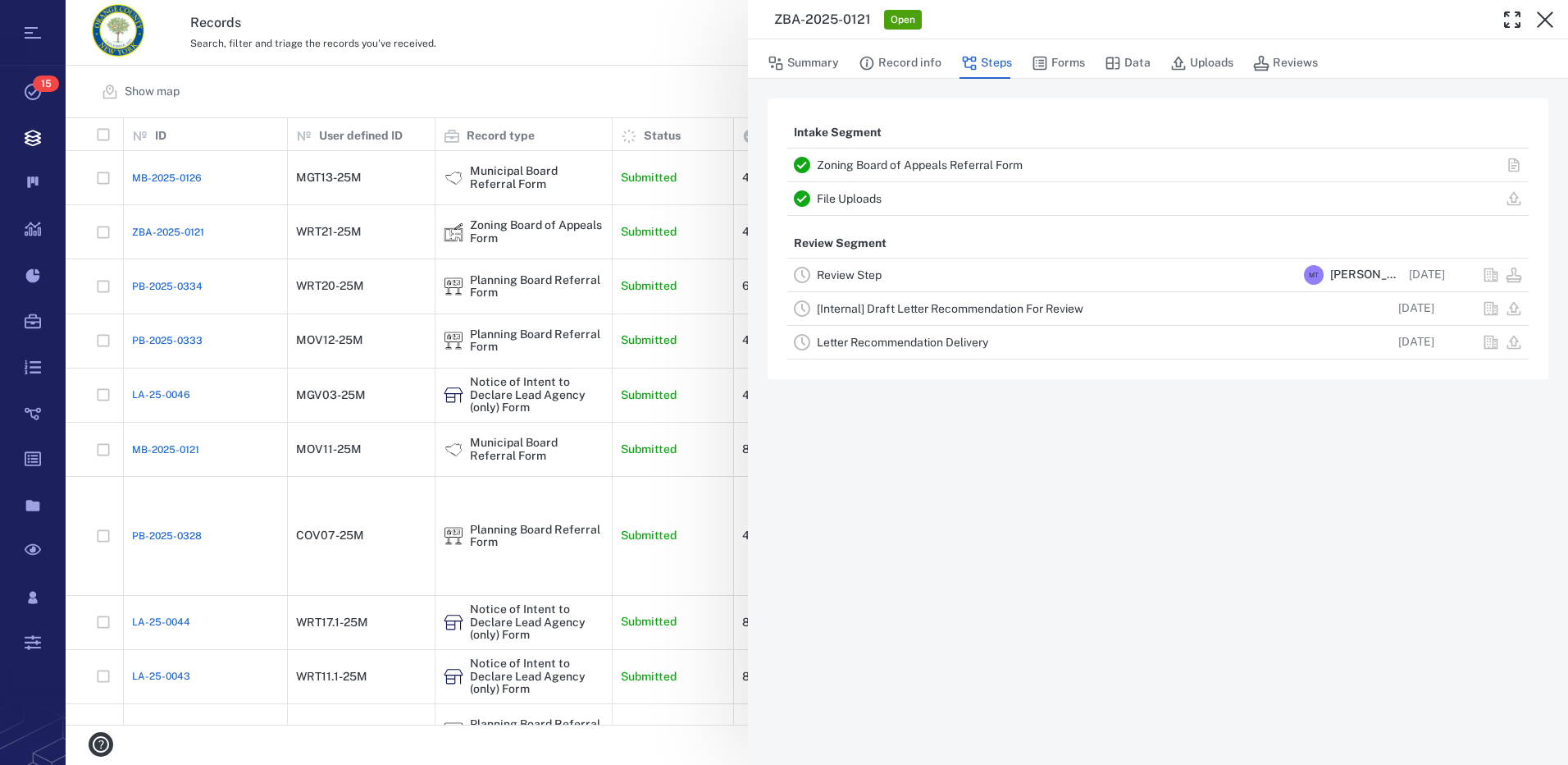
click at [867, 274] on link "Review Step" at bounding box center [849, 275] width 65 height 13
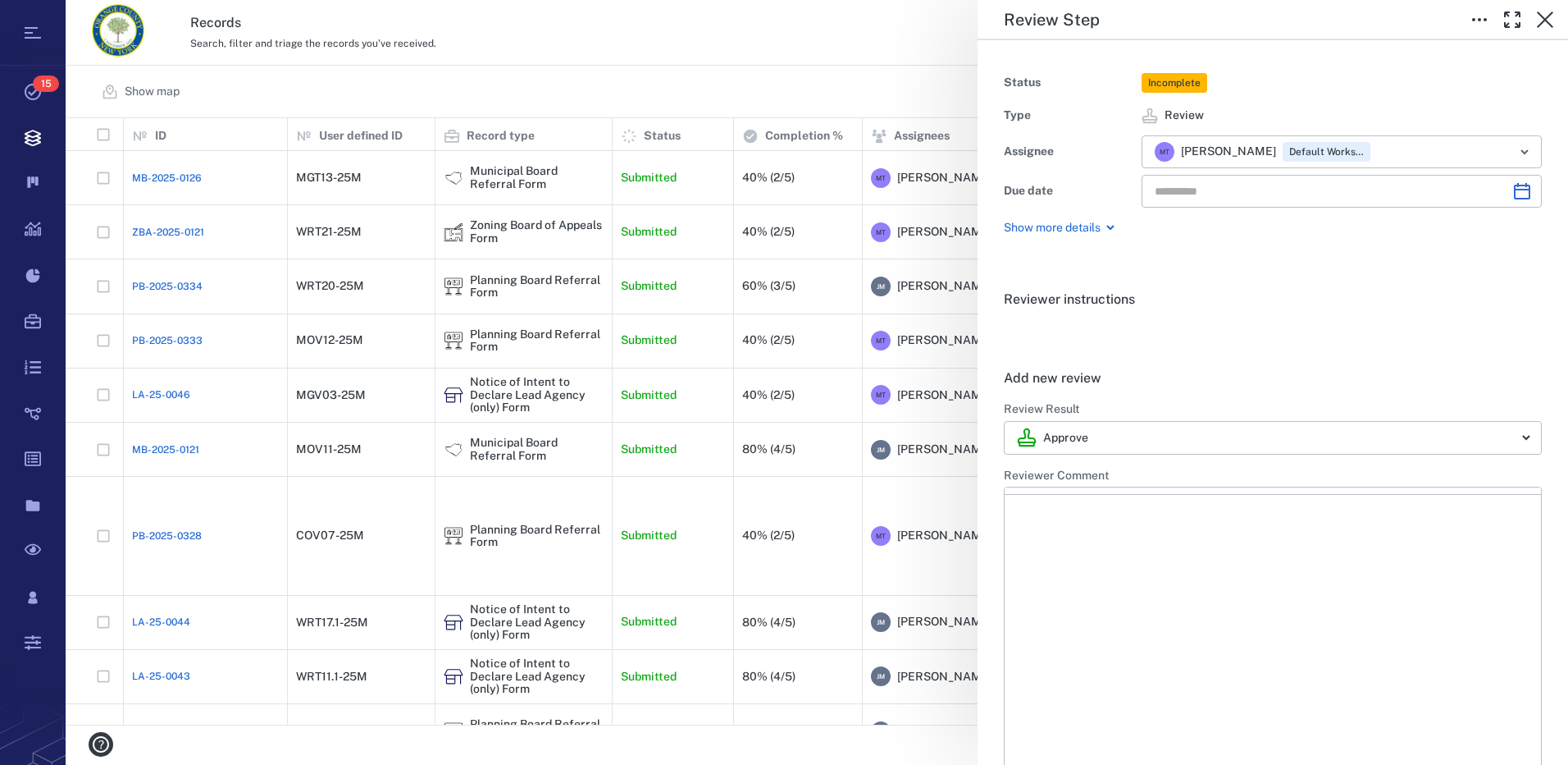
type input "**********"
click at [1070, 538] on html at bounding box center [1272, 547] width 536 height 41
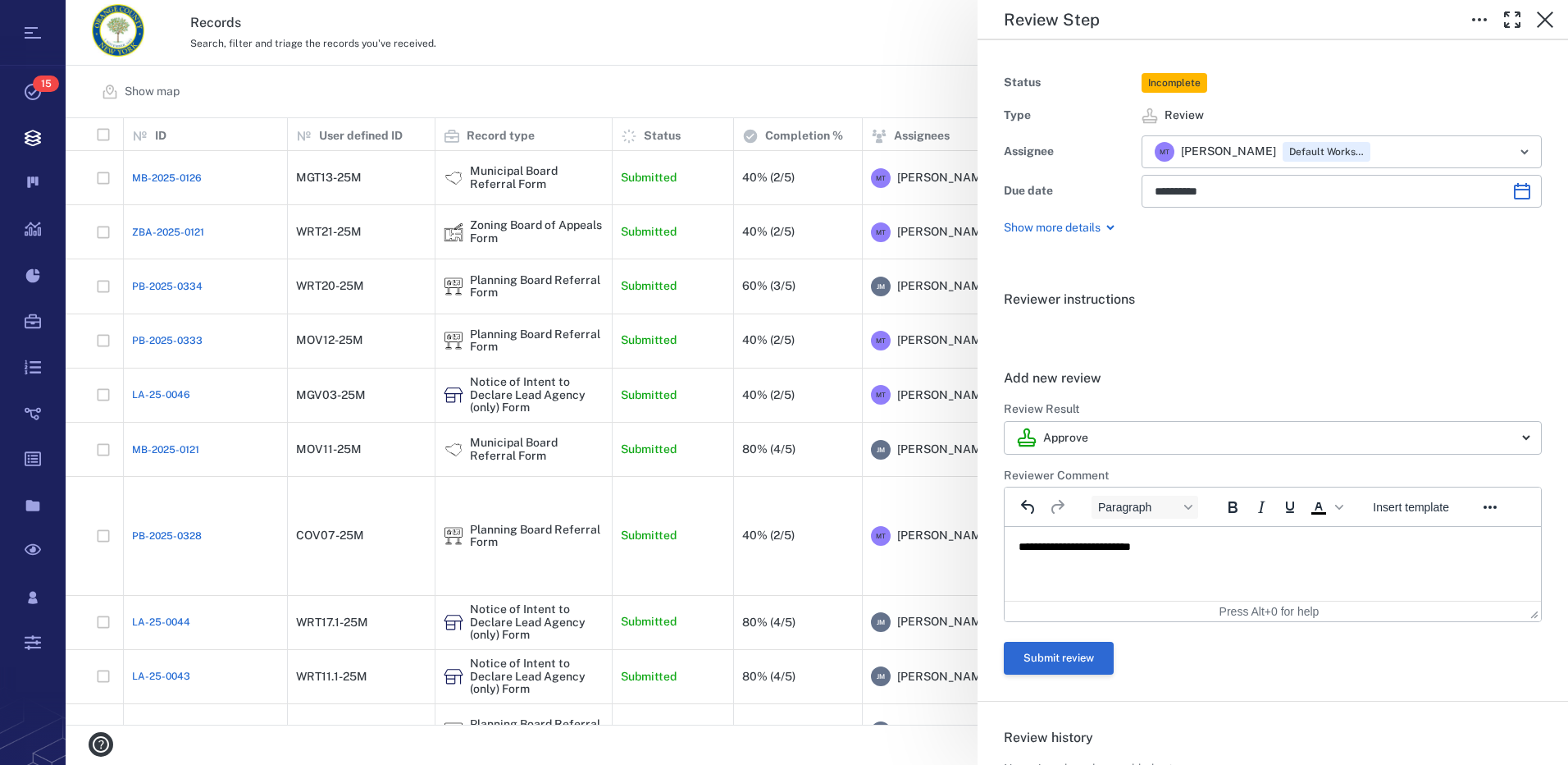
click at [1090, 652] on button "Submit review" at bounding box center [1059, 657] width 110 height 33
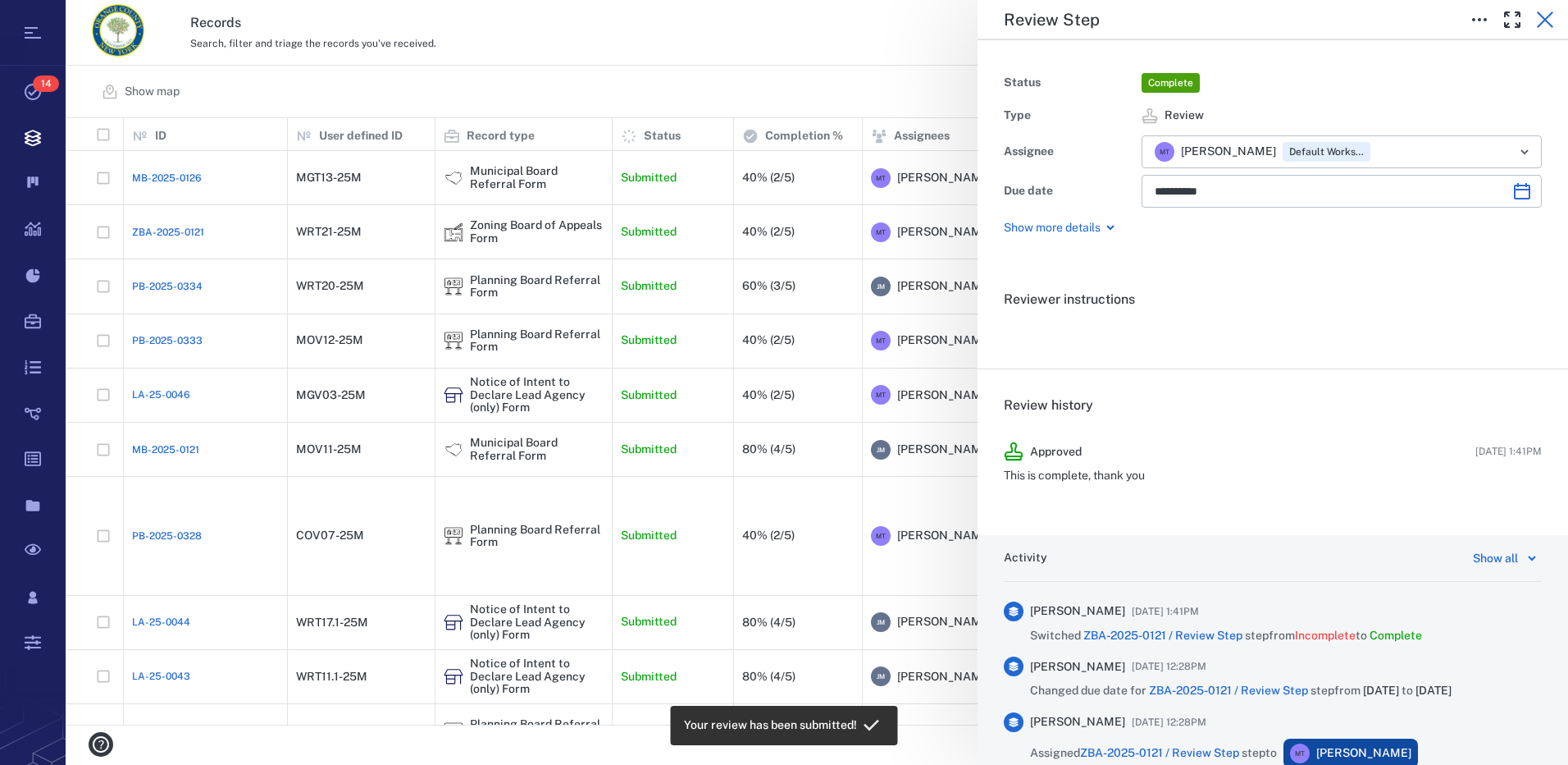
click at [1545, 20] on icon "button" at bounding box center [1545, 20] width 17 height 17
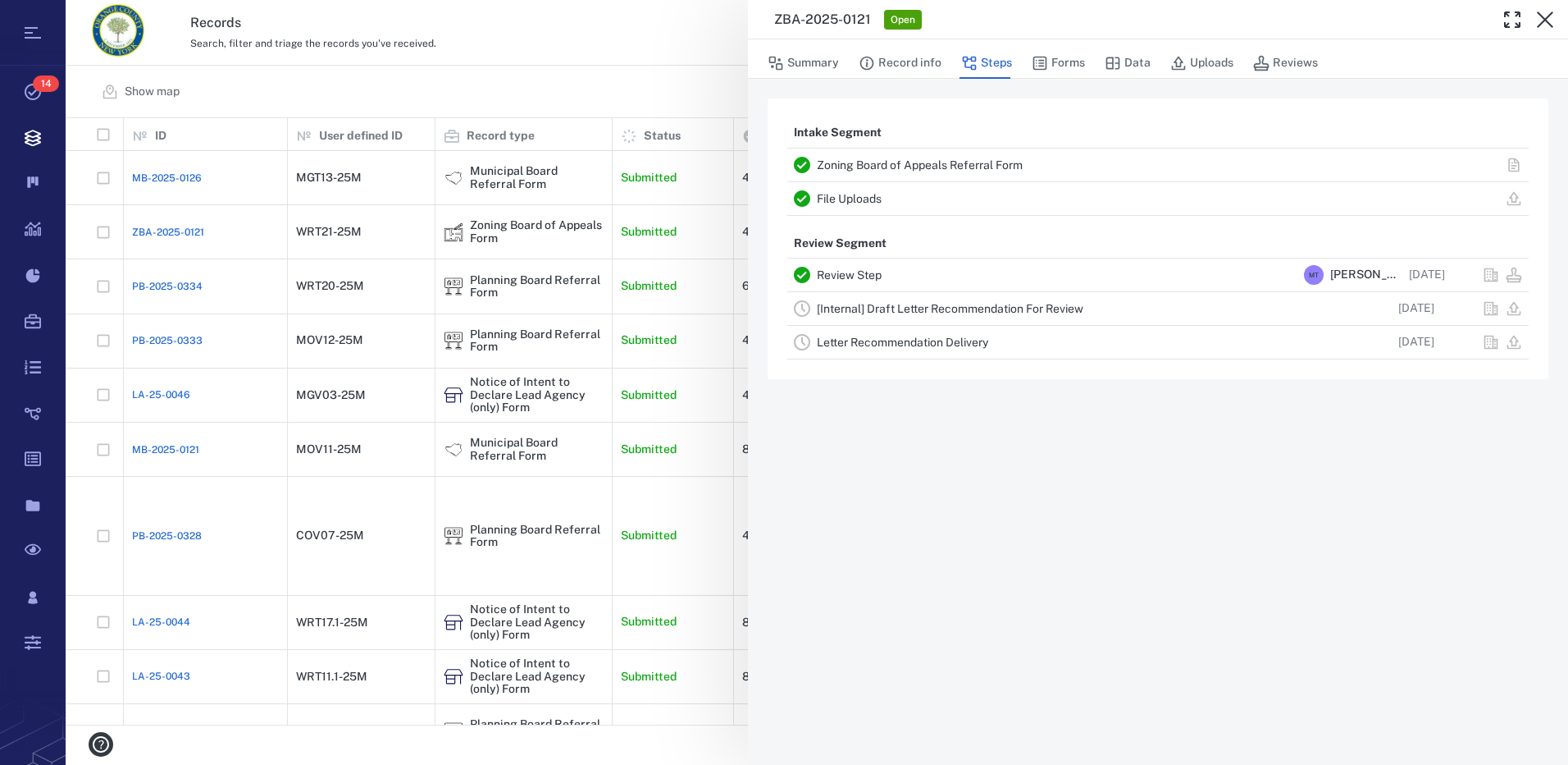
click at [982, 305] on link "[Internal] Draft Letter Recommendation For Review" at bounding box center [949, 309] width 266 height 13
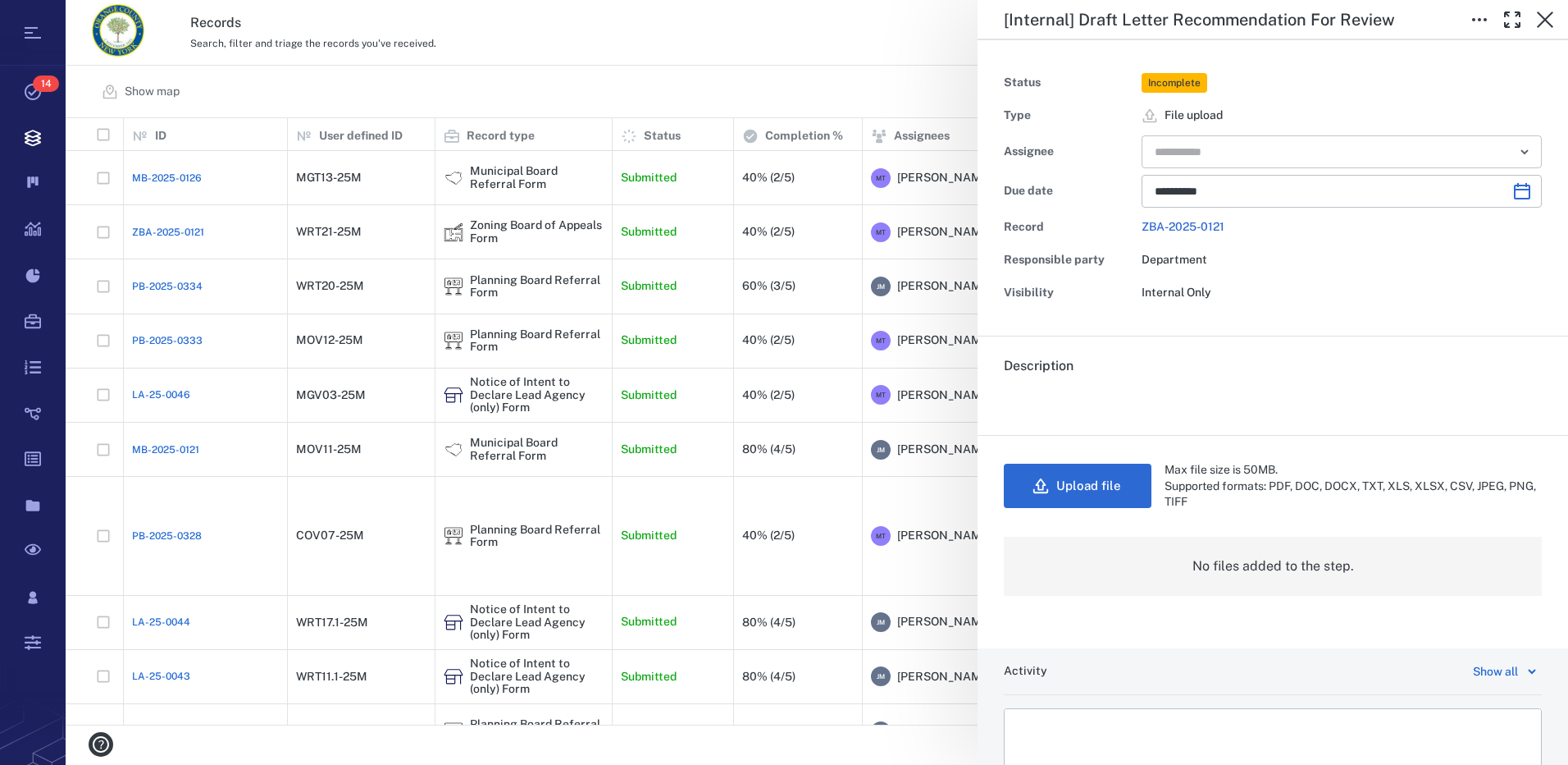
click at [1515, 156] on icon "Open" at bounding box center [1525, 152] width 20 height 20
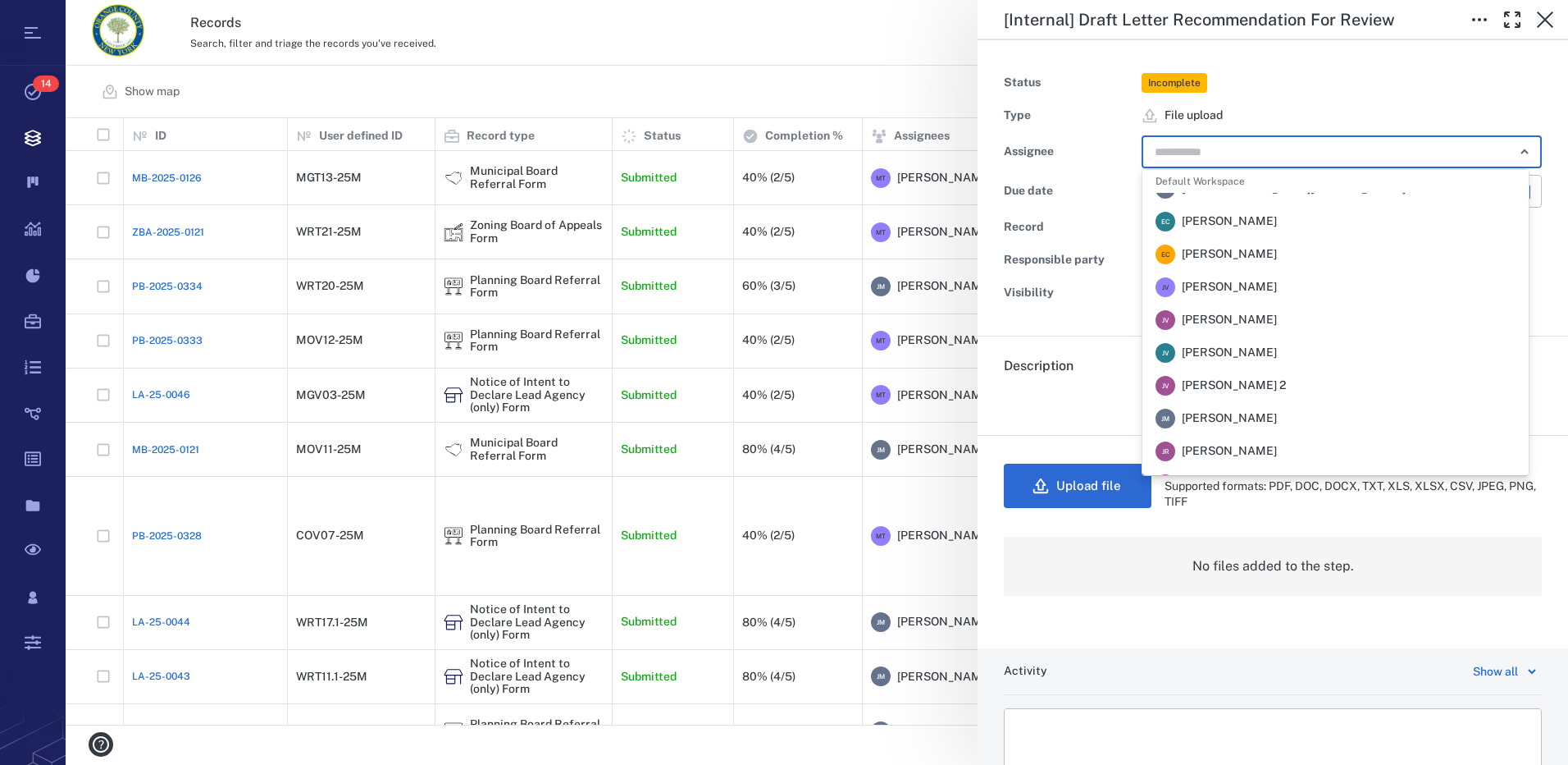
scroll to position [246, 0]
click at [1195, 290] on span "[PERSON_NAME]" at bounding box center [1230, 291] width 95 height 17
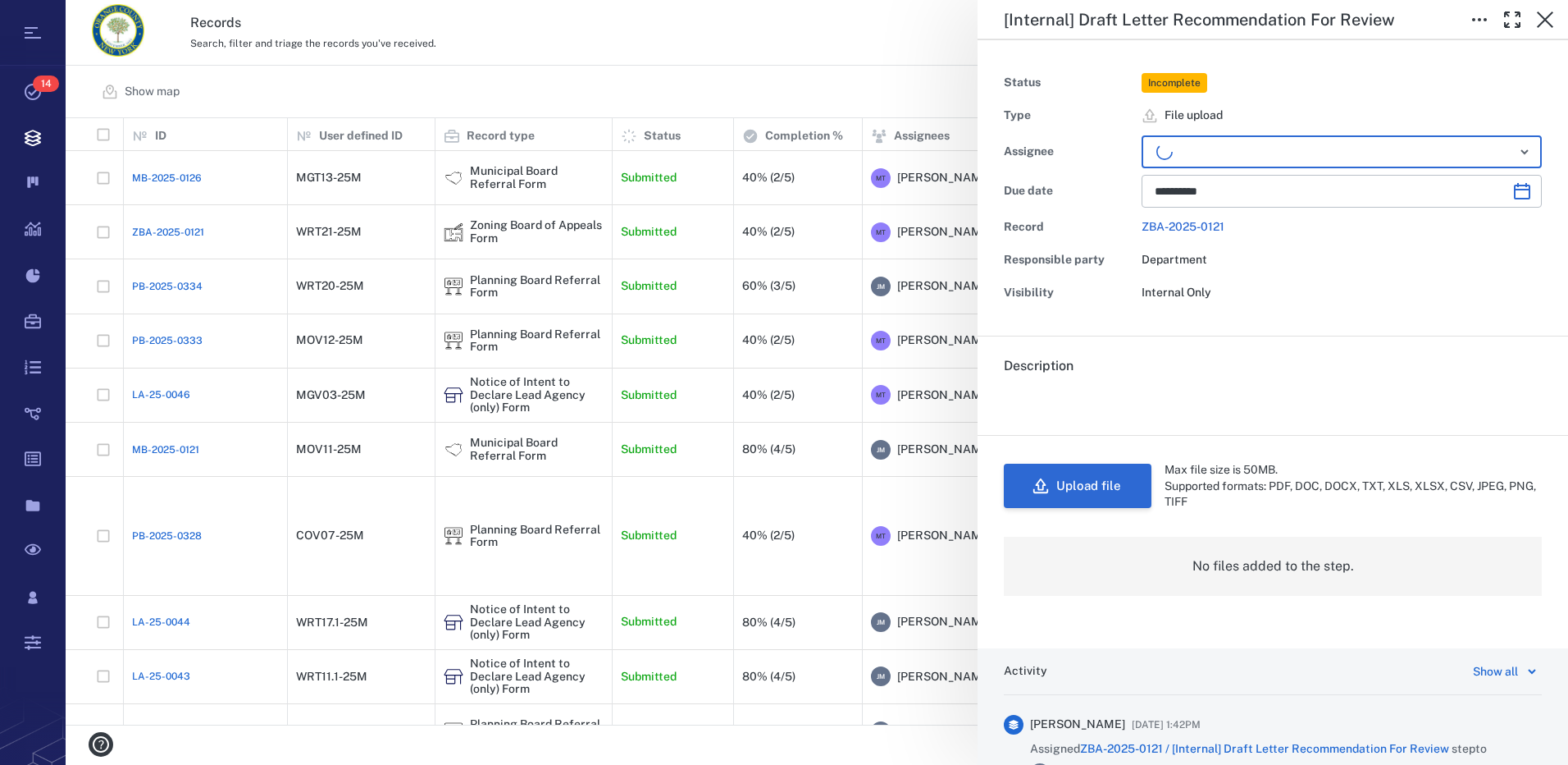
click at [1089, 491] on button "Upload file" at bounding box center [1077, 485] width 148 height 44
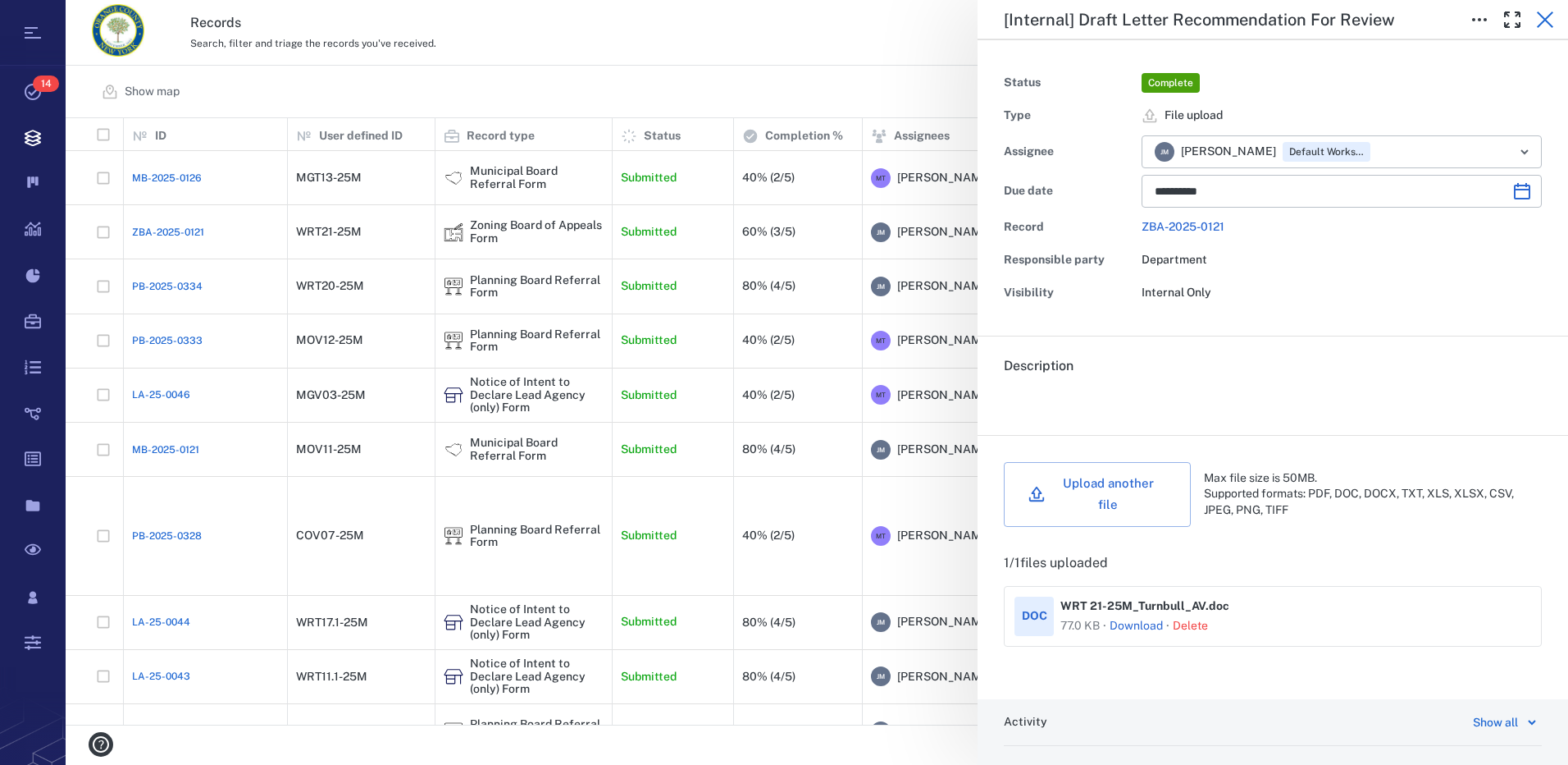
click at [1548, 22] on icon "button" at bounding box center [1545, 20] width 17 height 17
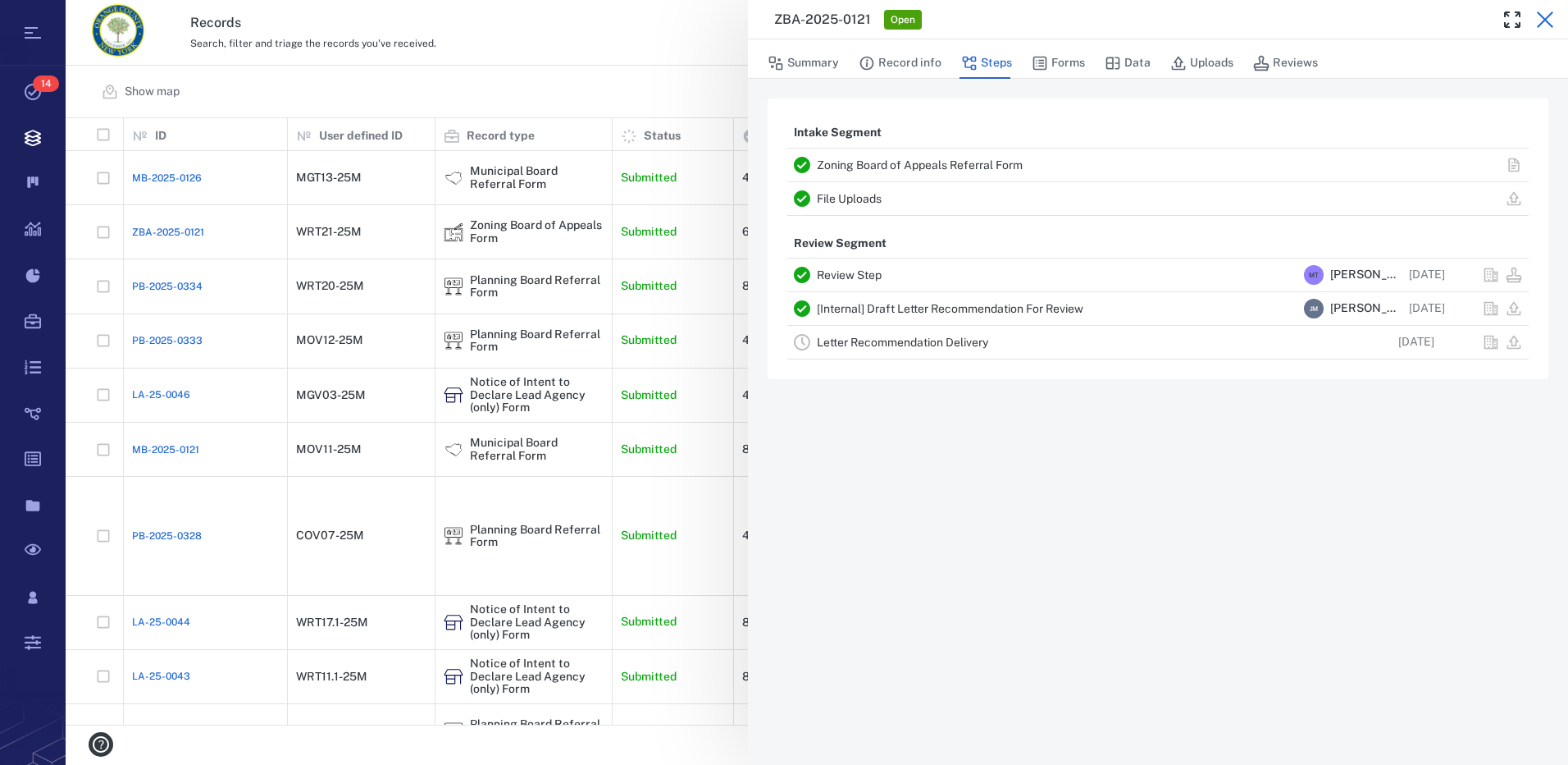
click at [1549, 23] on icon "button" at bounding box center [1545, 20] width 17 height 17
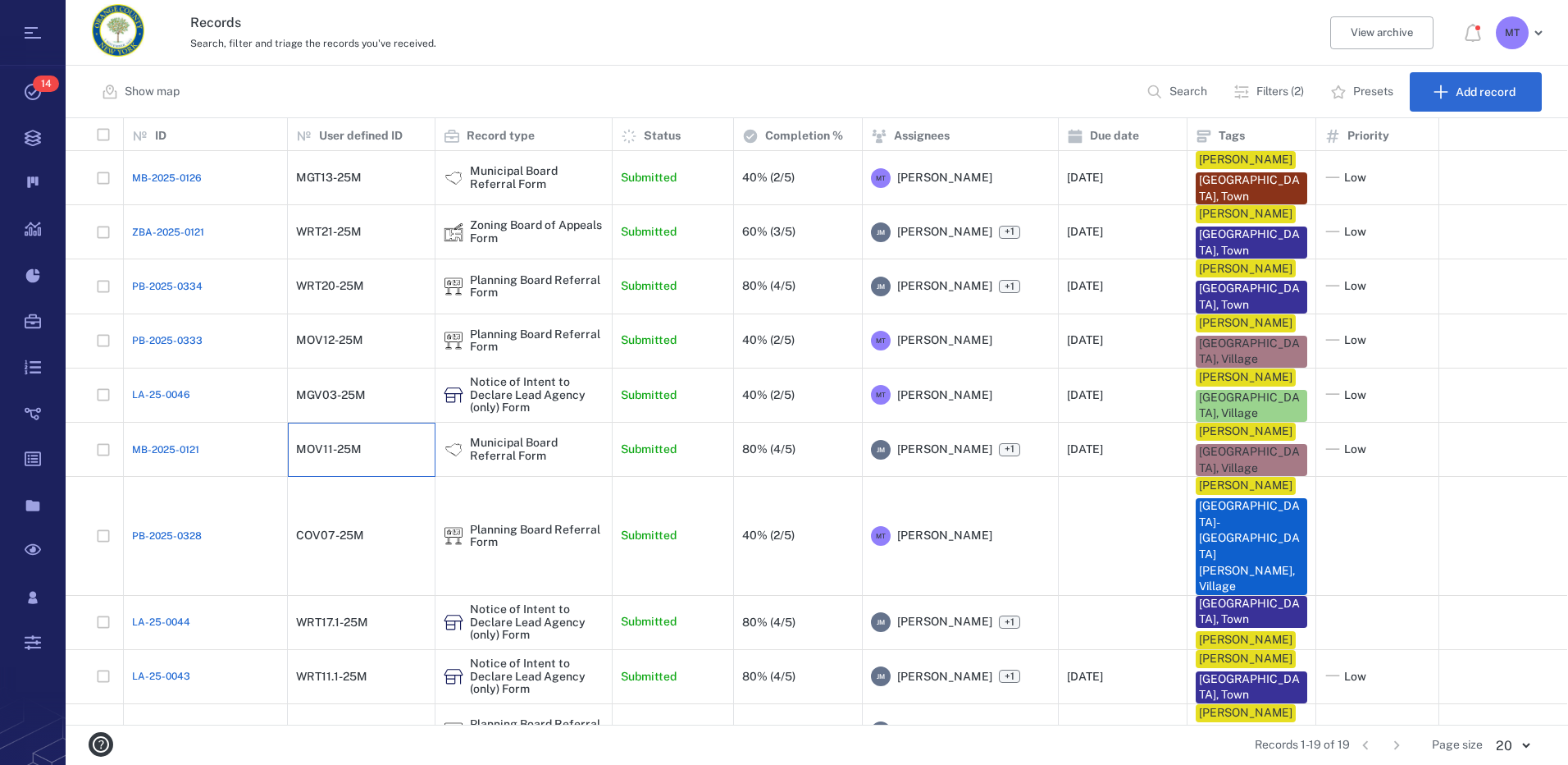
click at [358, 466] on div "MOV11-25M" at bounding box center [362, 449] width 130 height 33
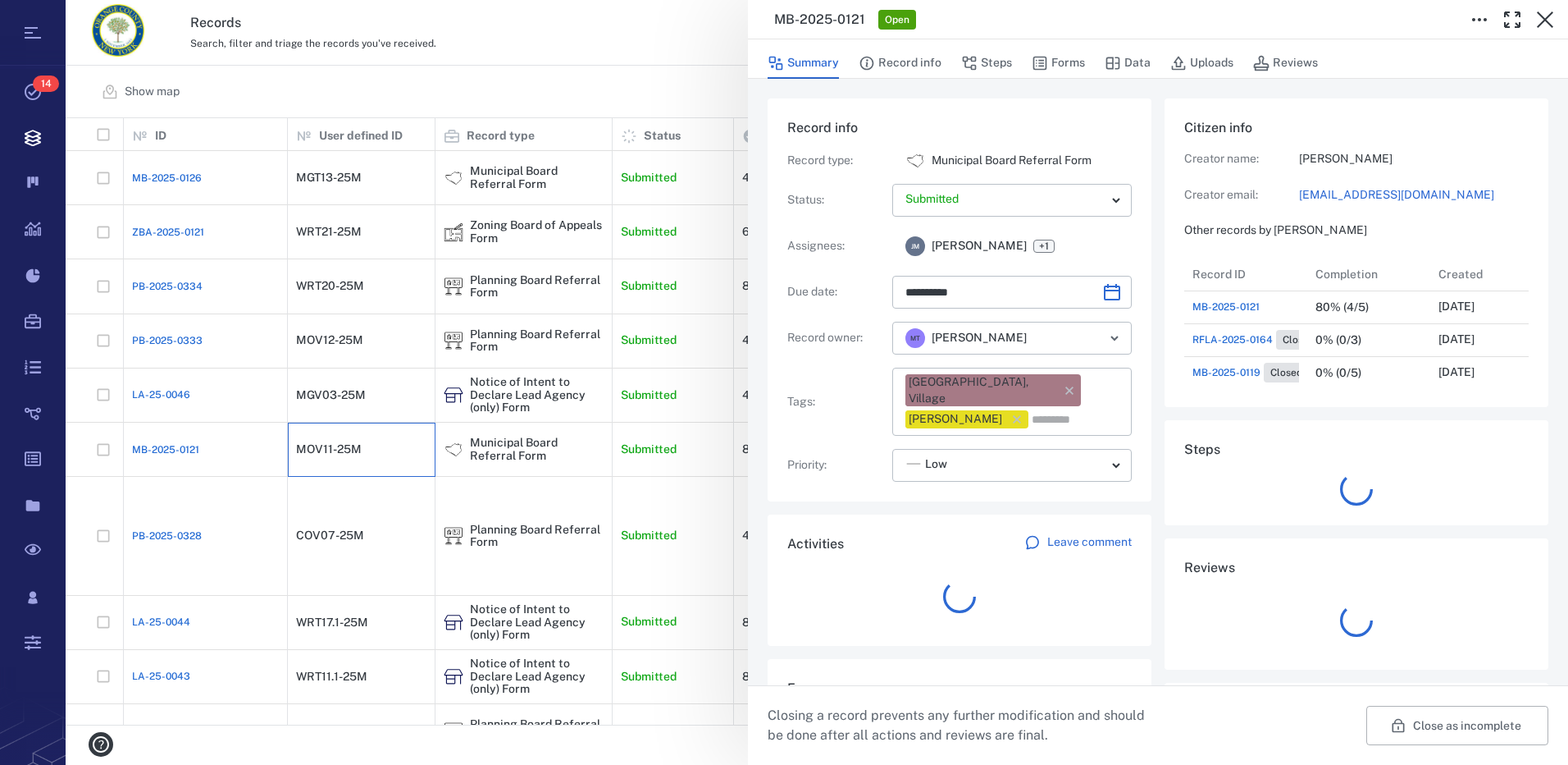
scroll to position [13, 13]
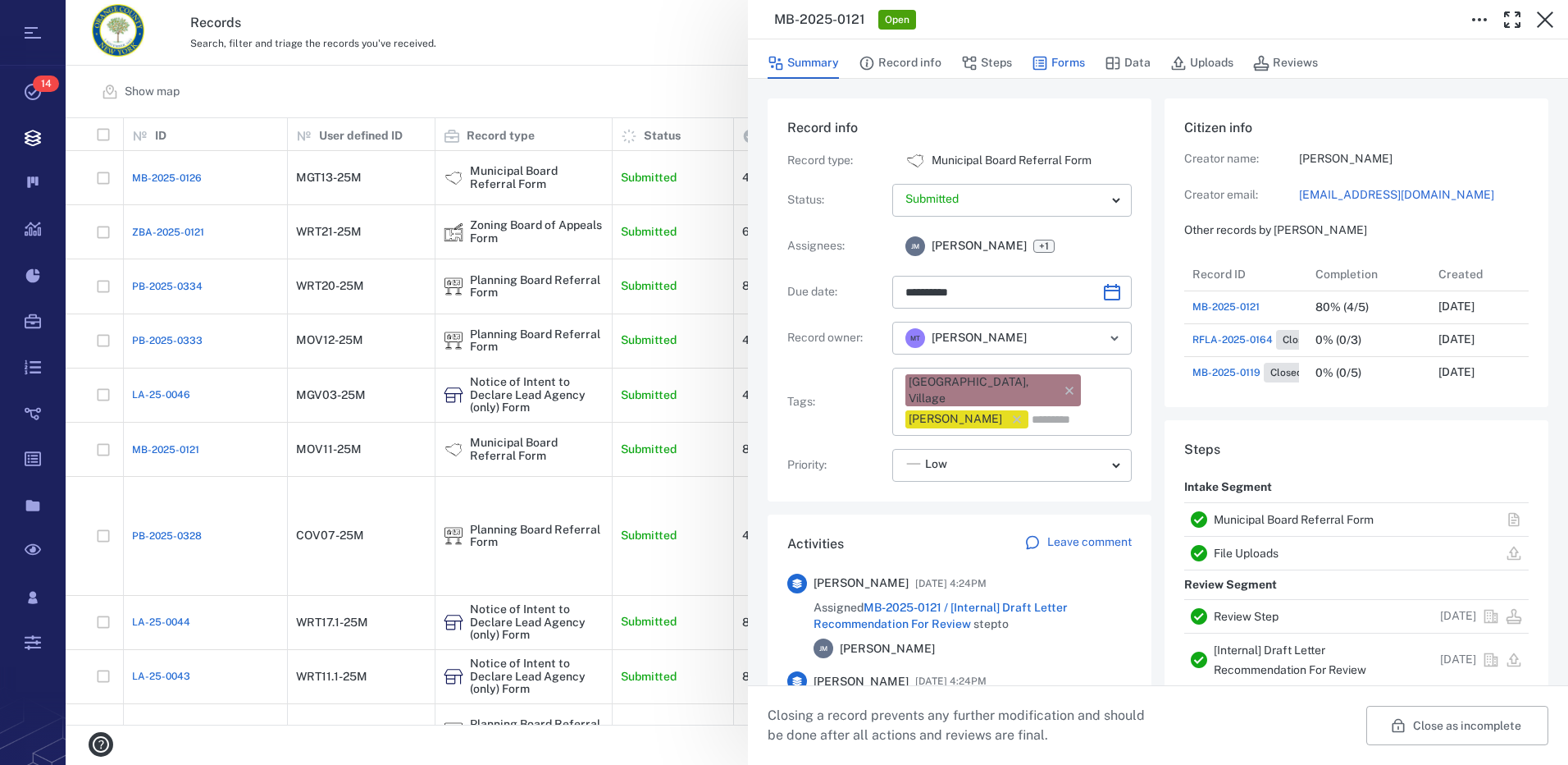
click at [1060, 63] on button "Forms" at bounding box center [1059, 63] width 53 height 31
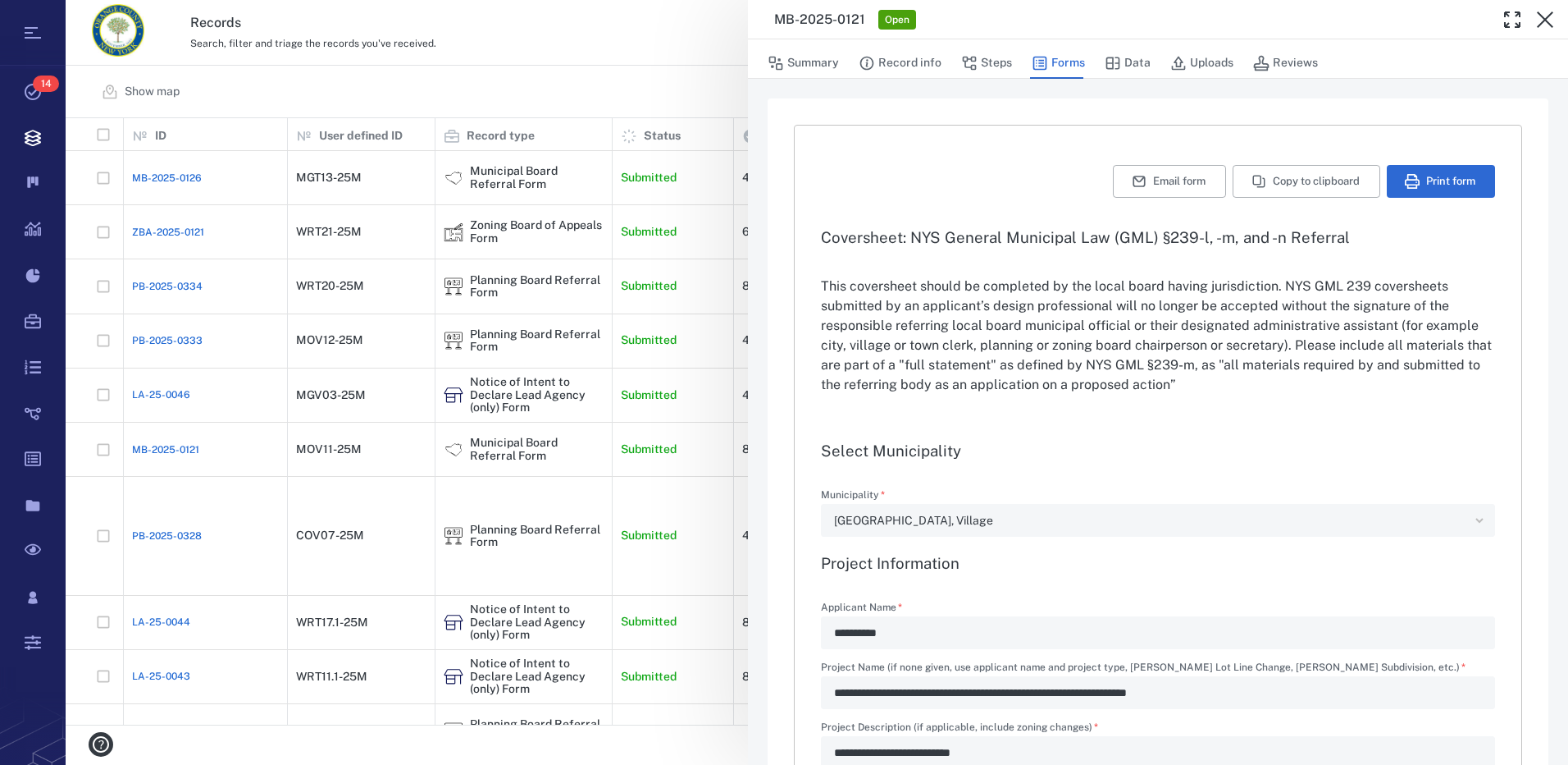
type input "**********"
click at [1546, 22] on icon "button" at bounding box center [1545, 20] width 17 height 17
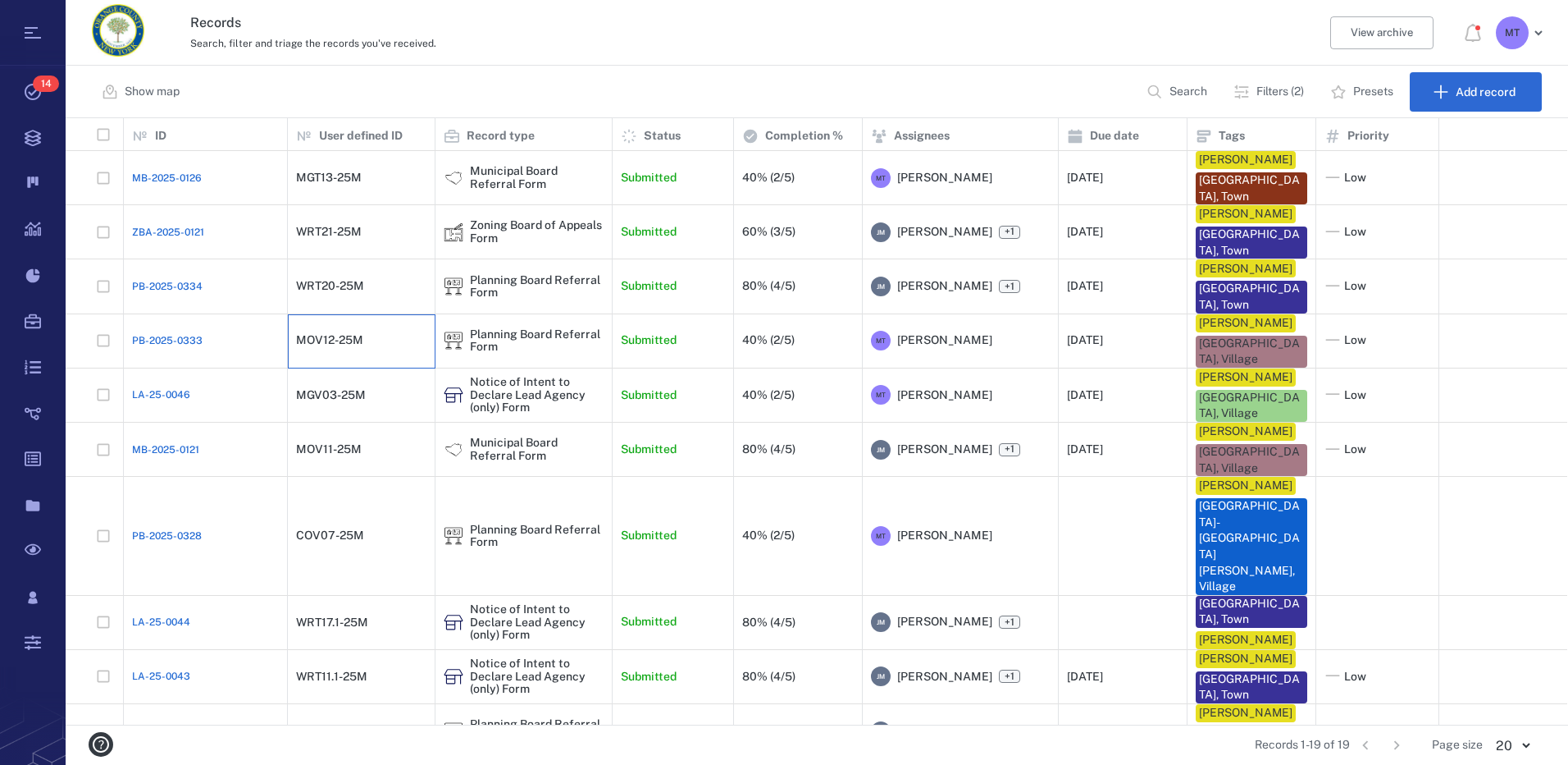
click at [372, 346] on div "MOV12-25M" at bounding box center [362, 340] width 130 height 33
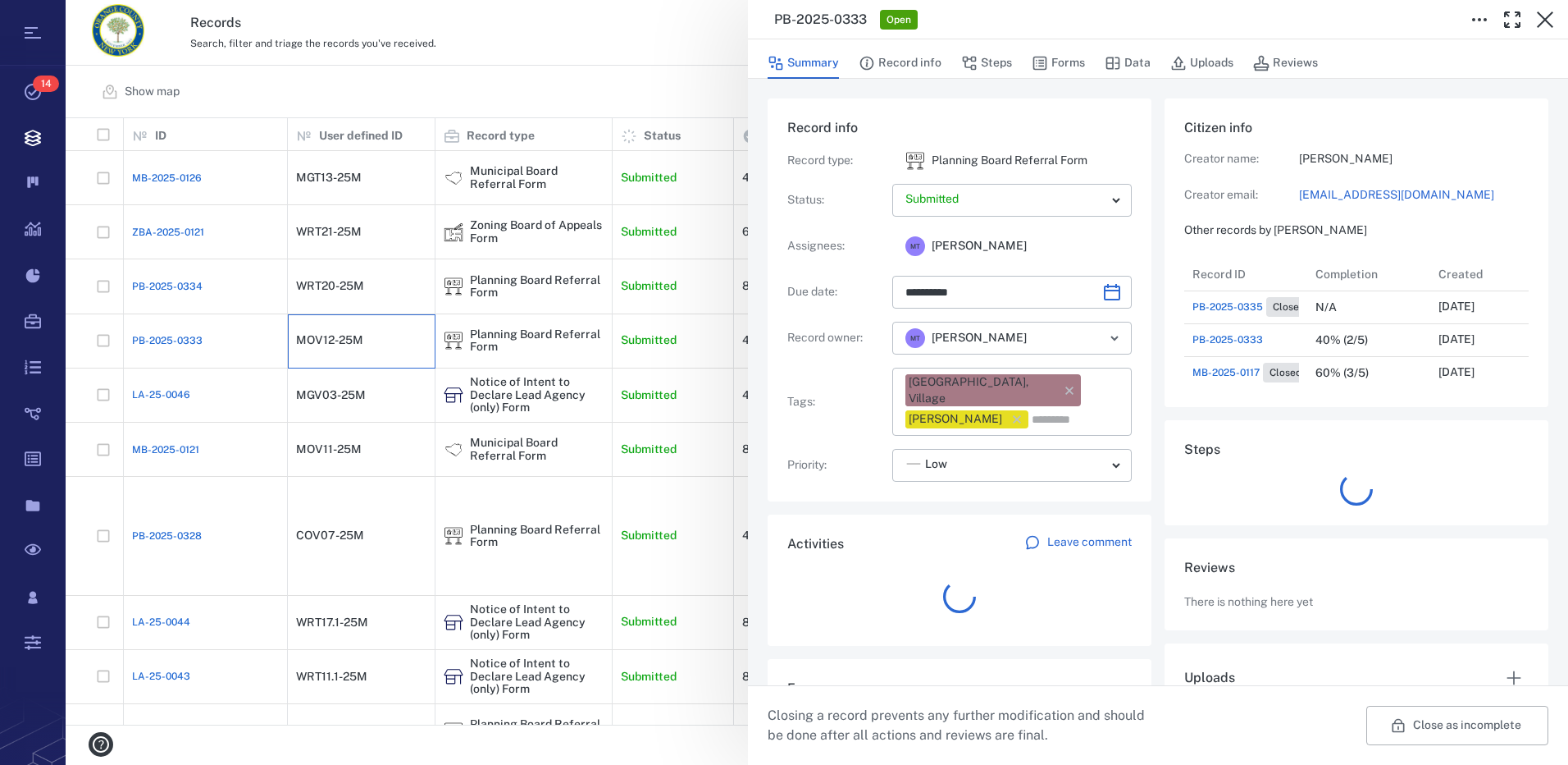
scroll to position [722, 313]
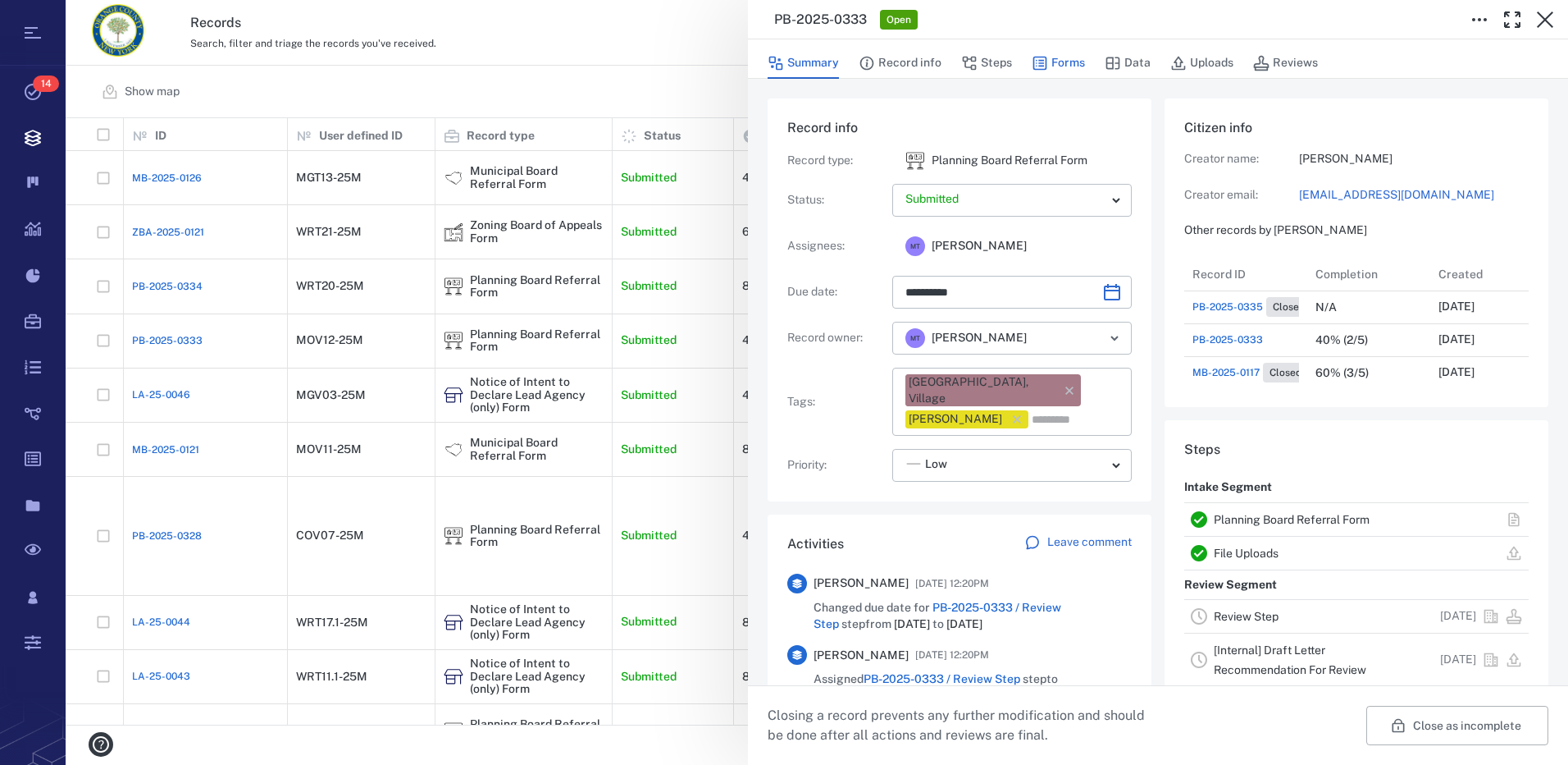
click at [1055, 67] on button "Forms" at bounding box center [1059, 63] width 53 height 31
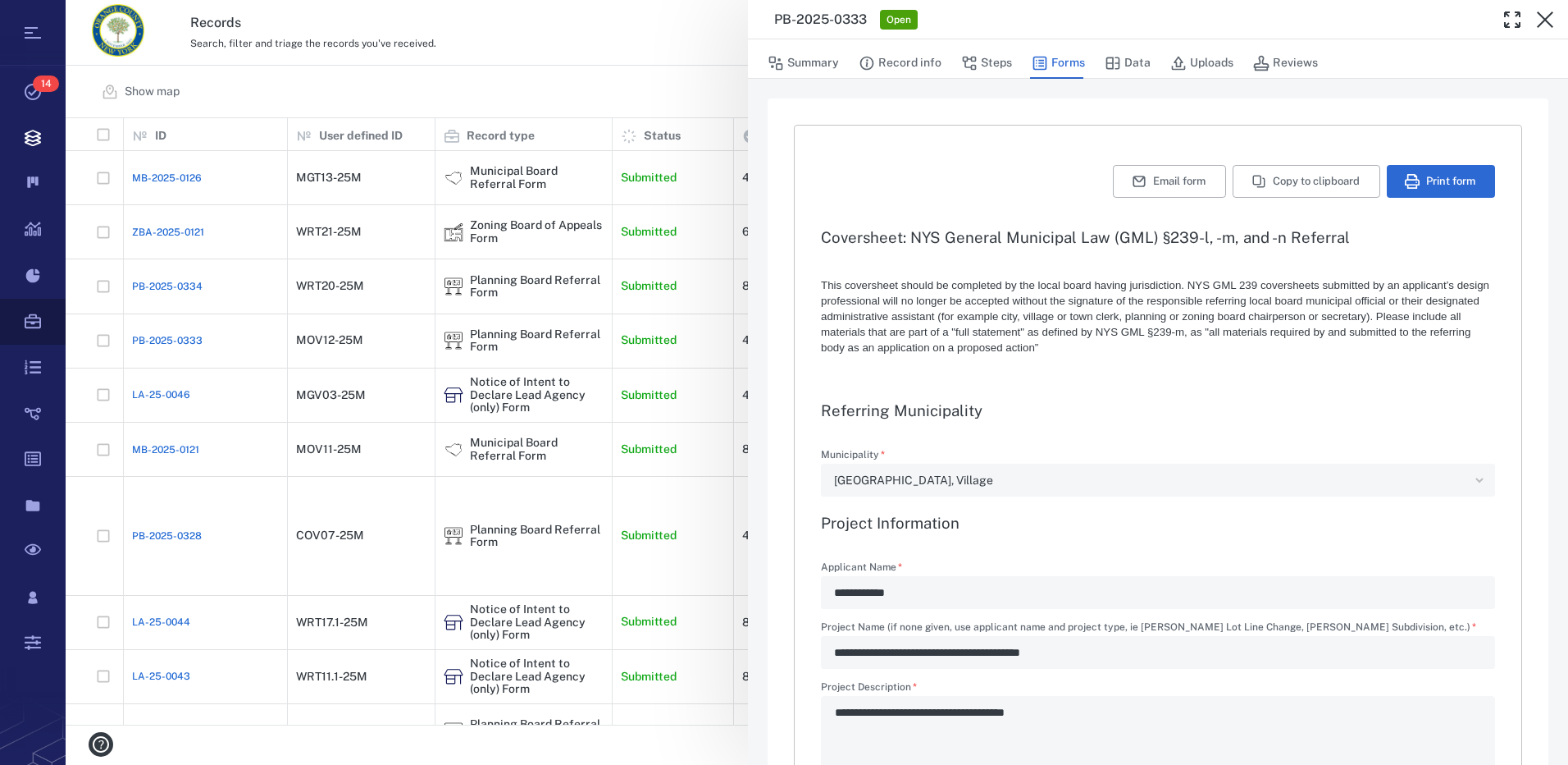
type textarea "*"
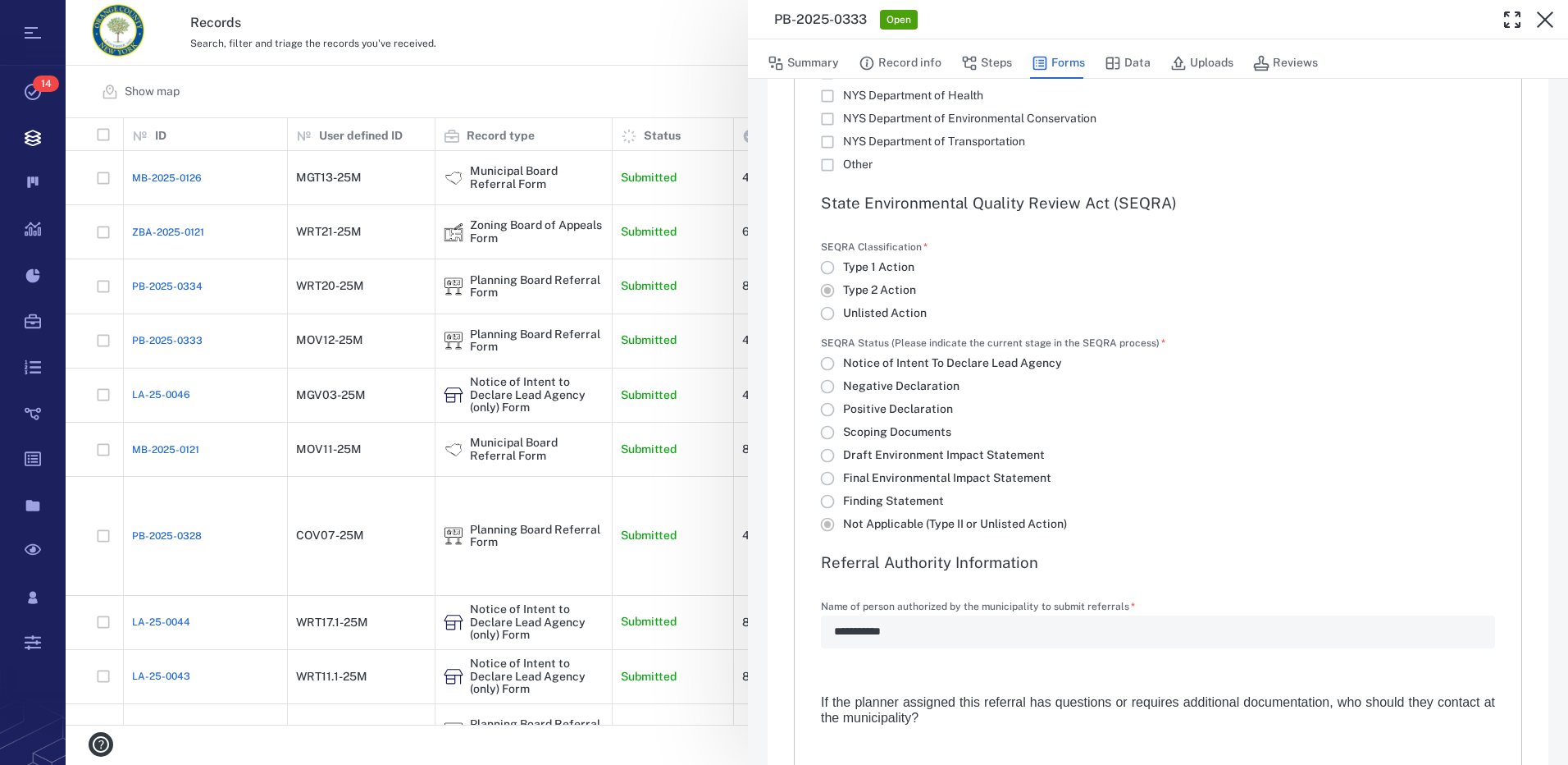
scroll to position [2461, 0]
